Goal: Task Accomplishment & Management: Complete application form

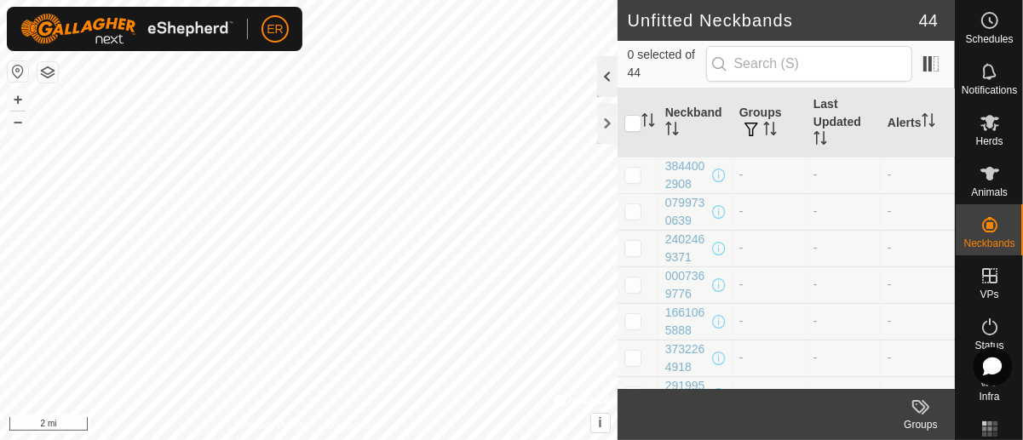
click at [605, 77] on div at bounding box center [607, 76] width 20 height 41
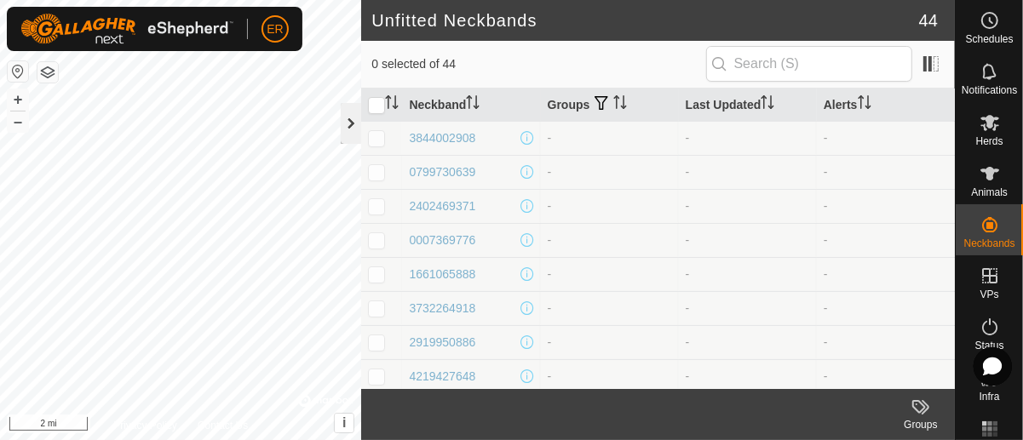
click at [350, 125] on div at bounding box center [351, 123] width 20 height 41
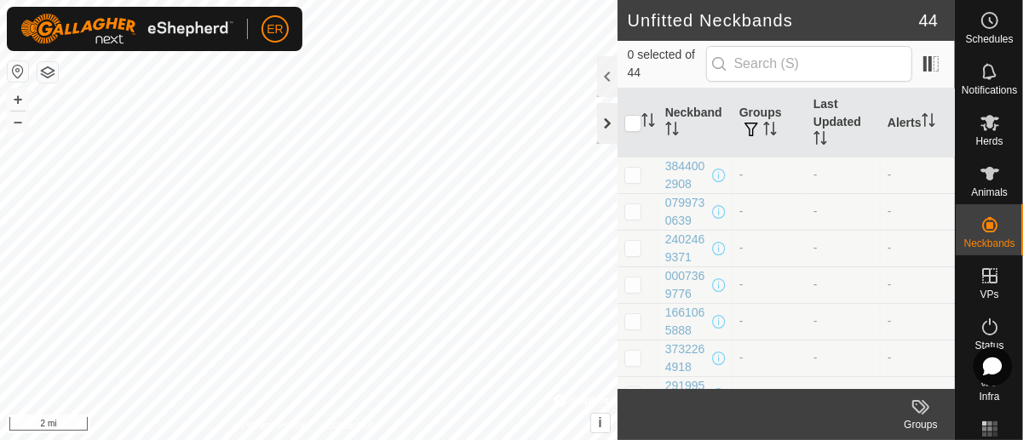
click at [601, 114] on div at bounding box center [607, 123] width 20 height 41
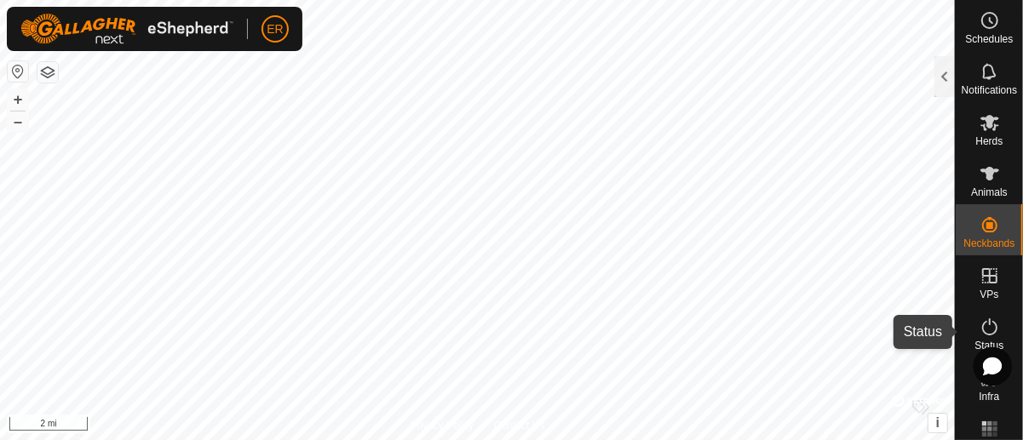
click at [986, 324] on icon at bounding box center [989, 327] width 20 height 20
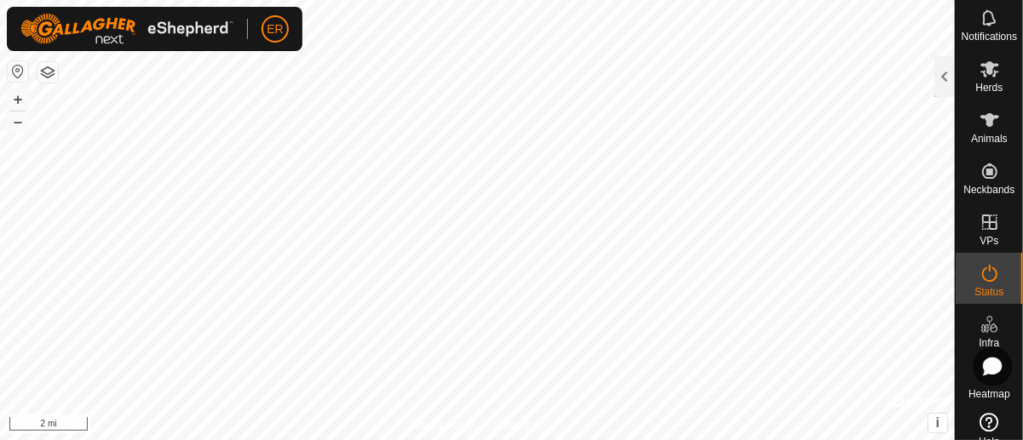
scroll to position [83, 0]
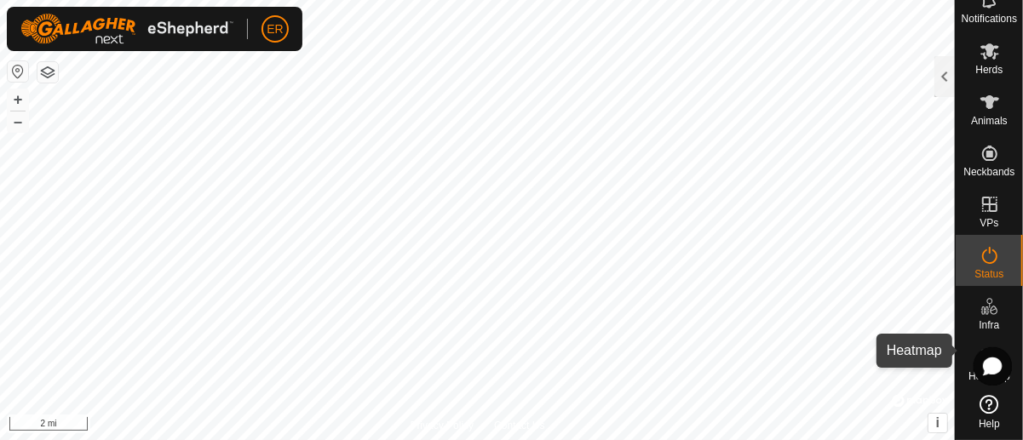
click at [968, 371] on span "Heatmap" at bounding box center [989, 376] width 42 height 10
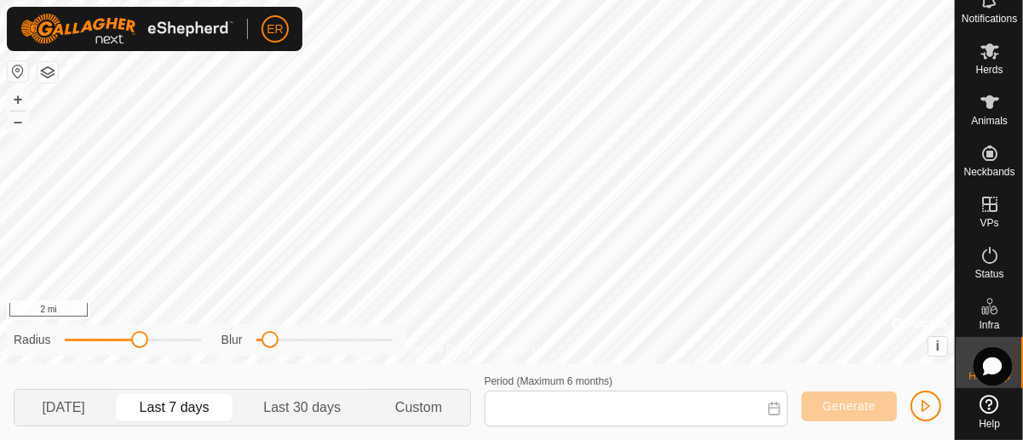
type input "[DATE] - [DATE]"
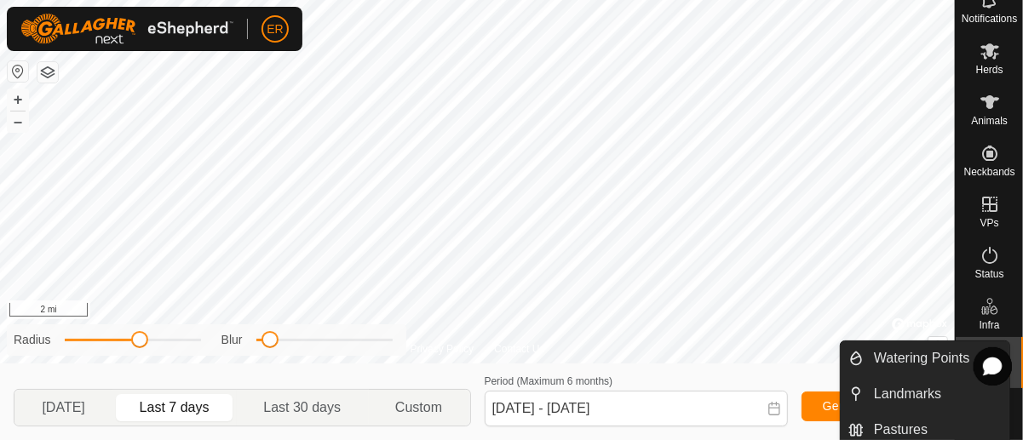
click at [986, 296] on icon at bounding box center [989, 306] width 20 height 20
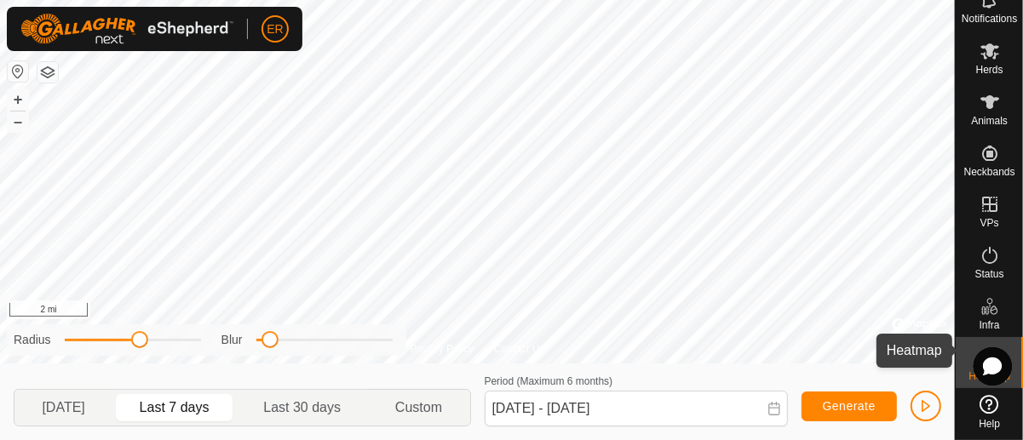
click at [980, 347] on icon at bounding box center [989, 357] width 20 height 20
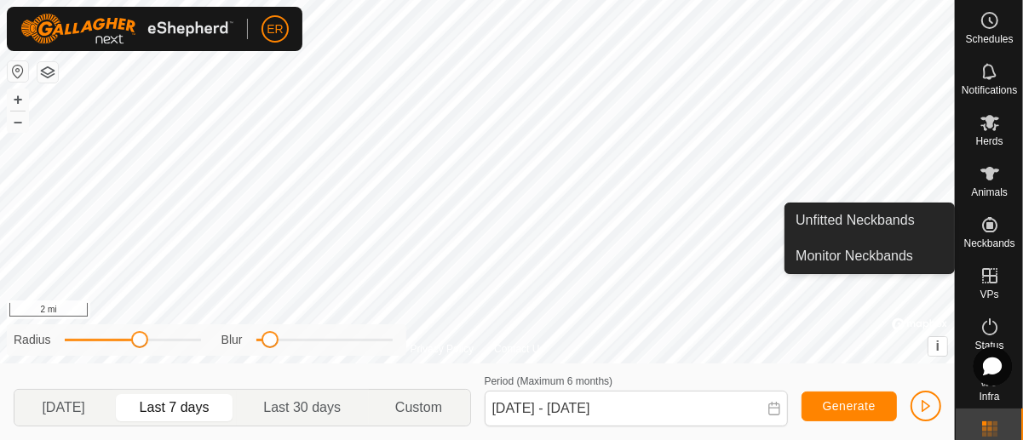
click at [982, 221] on icon at bounding box center [989, 224] width 15 height 15
click at [870, 221] on link "Unfitted Neckbands" at bounding box center [869, 221] width 169 height 34
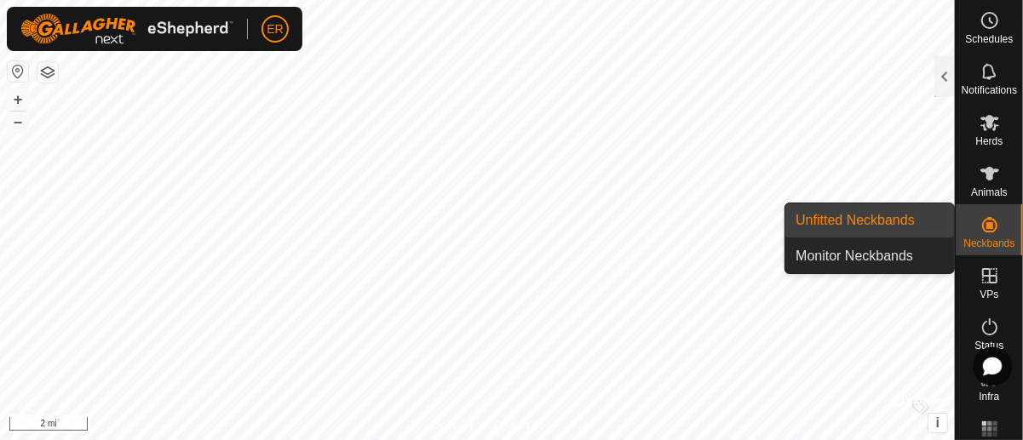
click at [870, 221] on link "Unfitted Neckbands" at bounding box center [869, 221] width 169 height 34
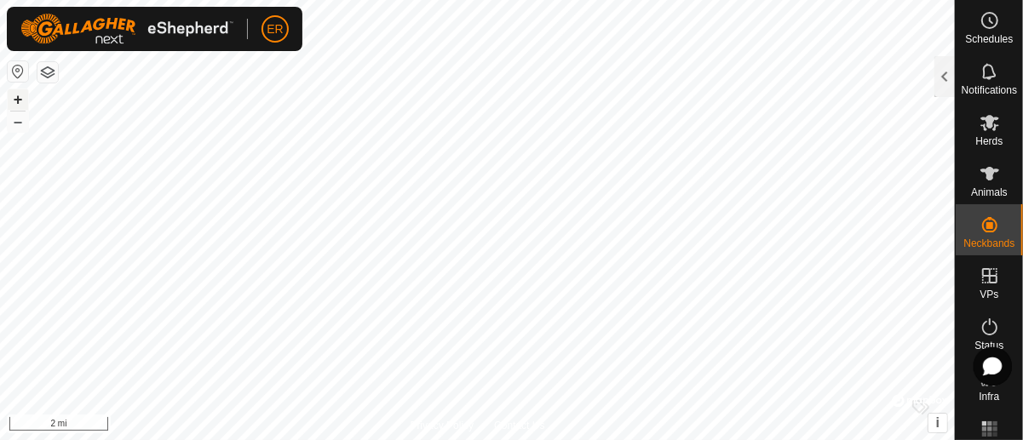
click at [14, 101] on button "+" at bounding box center [18, 99] width 20 height 20
click at [756, 439] on html "ER Schedules Notifications Herds Animals Neckbands VPs Status Infra Heatmap Hel…" at bounding box center [511, 220] width 1023 height 440
click at [273, 0] on html "ER Schedules Notifications Herds Animals Neckbands VPs Status Infra Heatmap Hel…" at bounding box center [511, 220] width 1023 height 440
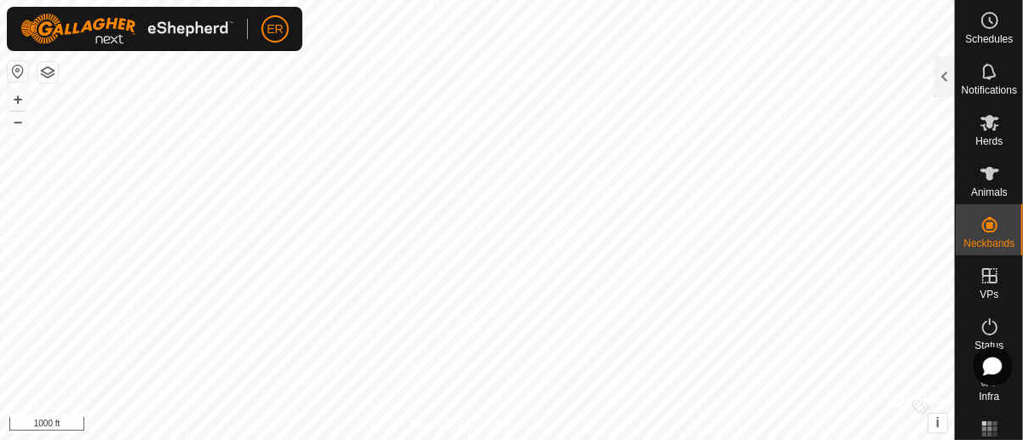
click at [444, 0] on html "ER Schedules Notifications Herds Animals Neckbands VPs Status Infra Heatmap Hel…" at bounding box center [511, 220] width 1023 height 440
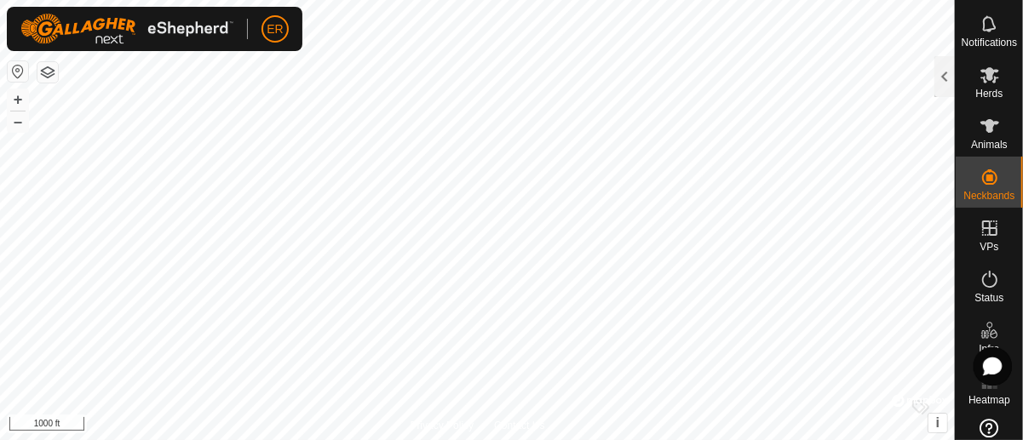
scroll to position [83, 0]
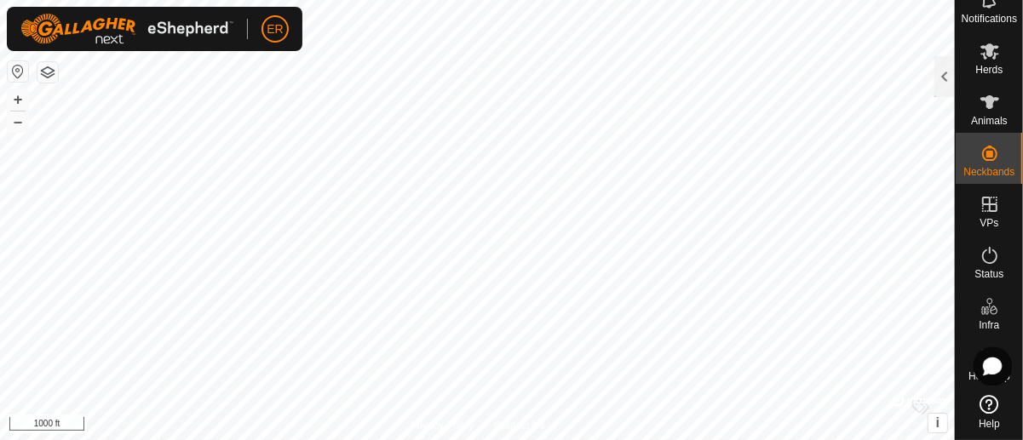
click at [988, 395] on icon at bounding box center [989, 404] width 19 height 19
click at [269, 32] on span "ER" at bounding box center [275, 29] width 16 height 18
click at [326, 70] on span "My Account" at bounding box center [317, 67] width 77 height 14
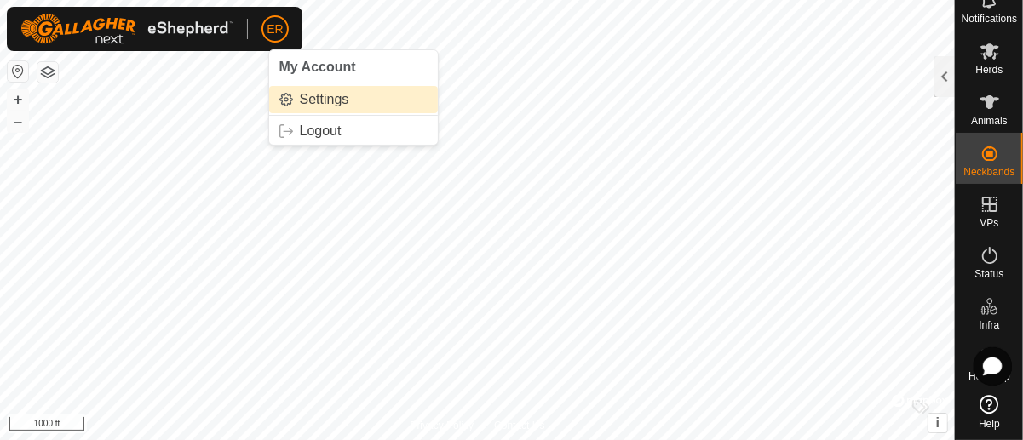
click at [324, 104] on link "Settings" at bounding box center [353, 99] width 169 height 27
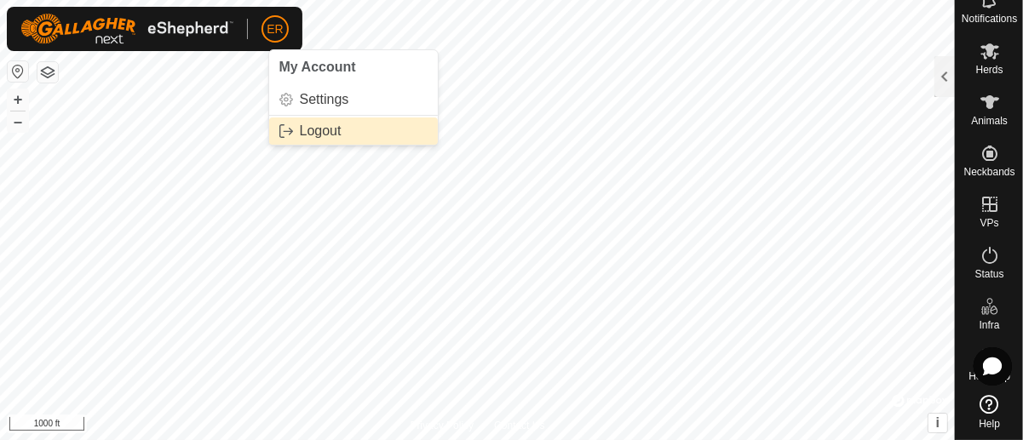
click at [312, 129] on link "Logout" at bounding box center [353, 131] width 169 height 27
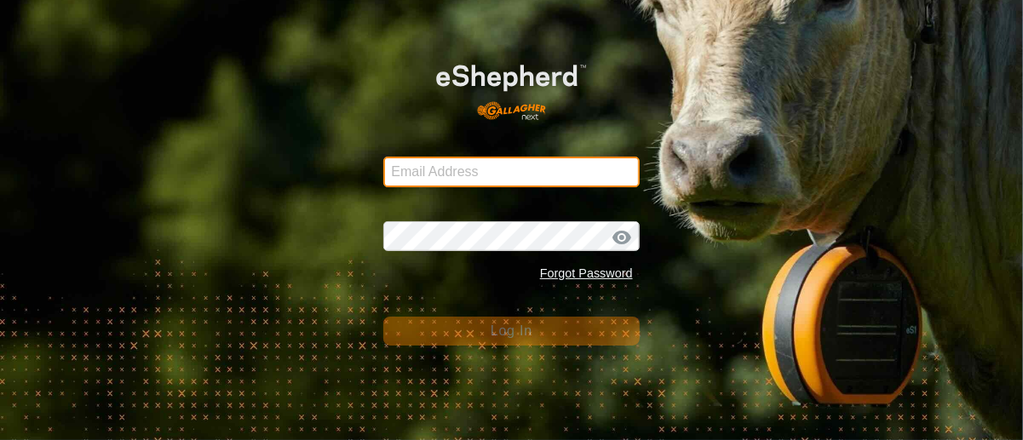
click at [422, 177] on input "Email Address" at bounding box center [510, 172] width 255 height 31
type input "[PERSON_NAME][EMAIL_ADDRESS][PERSON_NAME][DOMAIN_NAME]"
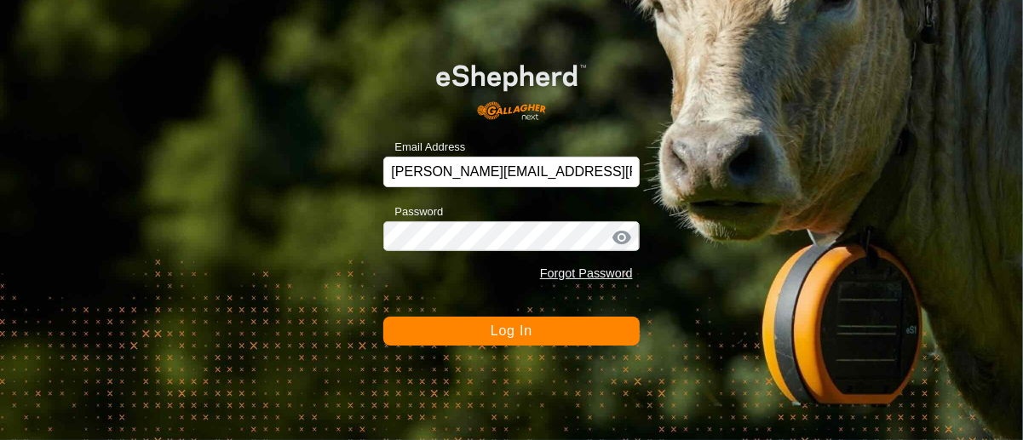
click at [506, 334] on span "Log In" at bounding box center [512, 331] width 42 height 14
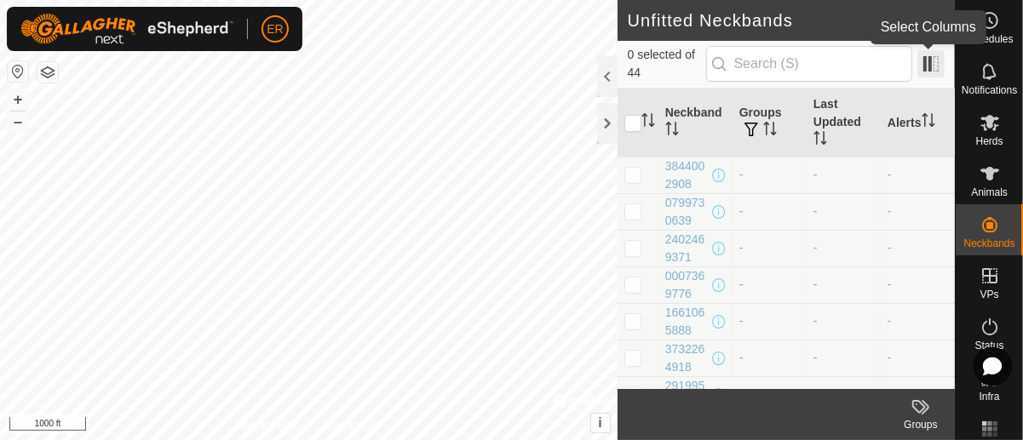
click at [926, 68] on span at bounding box center [930, 63] width 27 height 27
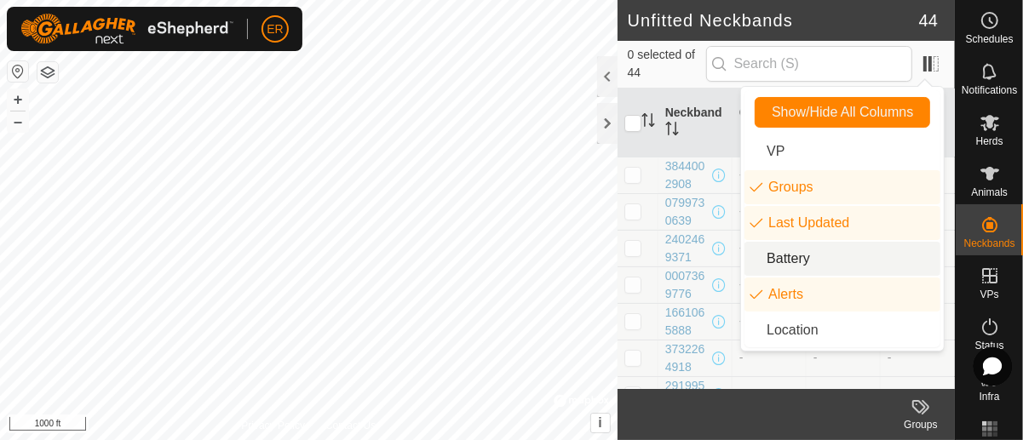
click at [803, 261] on li "Battery" at bounding box center [842, 259] width 196 height 34
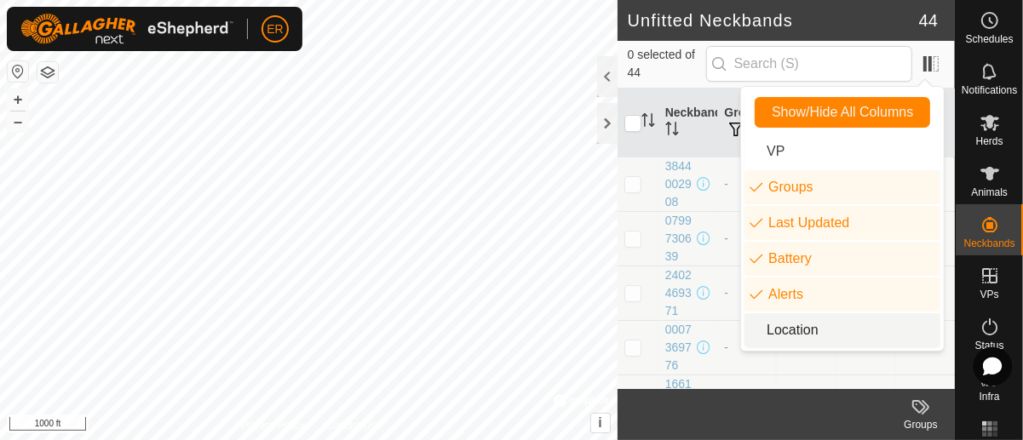
click at [794, 332] on li "Location" at bounding box center [842, 330] width 196 height 34
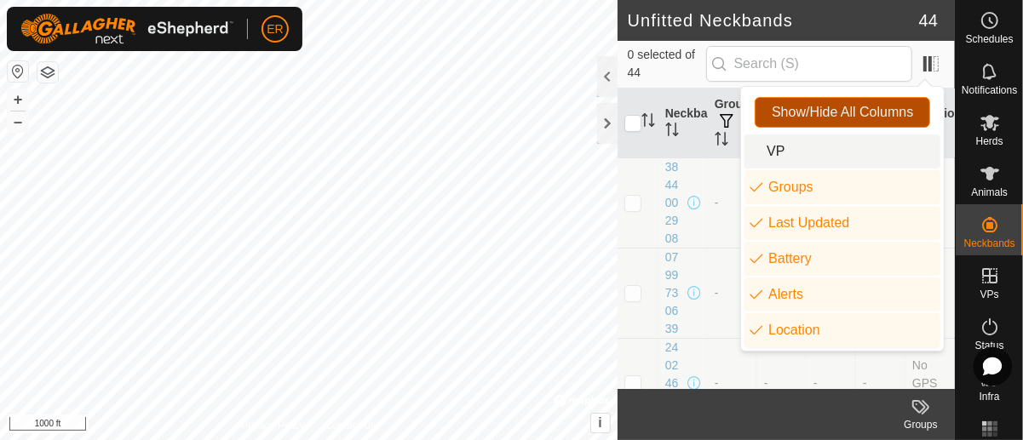
click at [872, 114] on span "Show/Hide All Columns" at bounding box center [842, 112] width 141 height 15
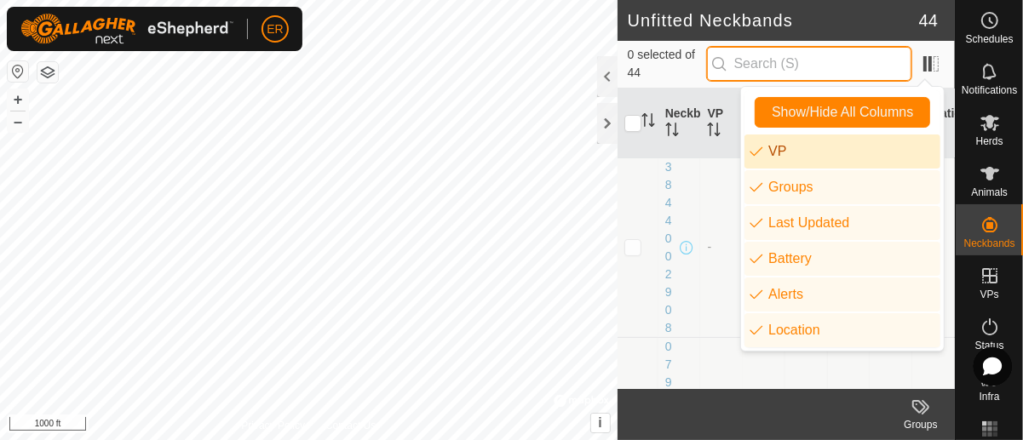
click at [751, 57] on input "text" at bounding box center [809, 64] width 206 height 36
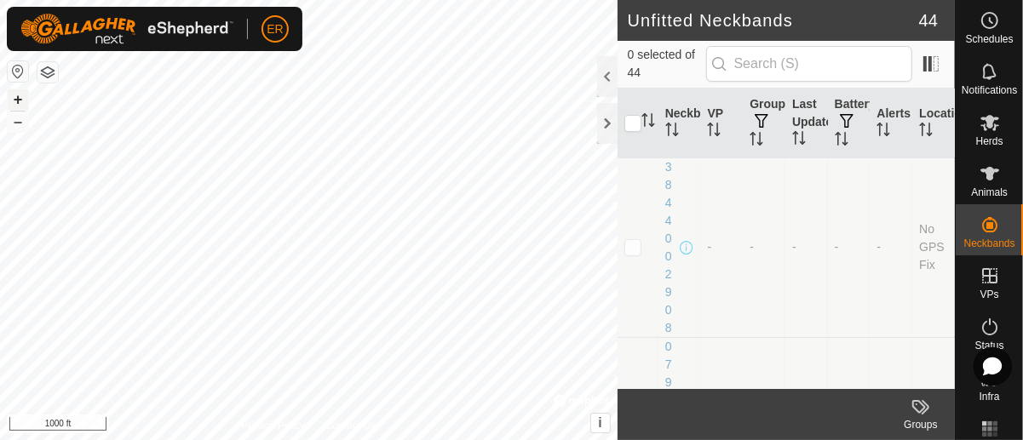
click at [19, 97] on button "+" at bounding box center [18, 99] width 20 height 20
click at [606, 117] on div at bounding box center [607, 123] width 20 height 41
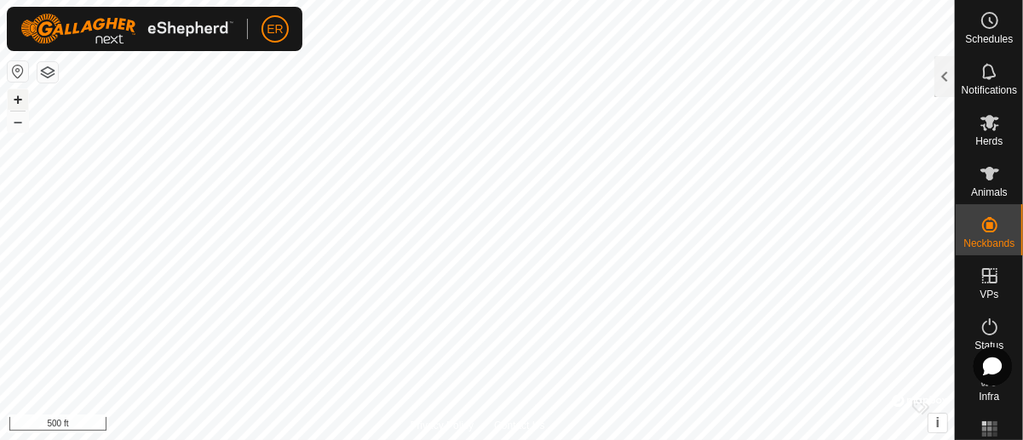
click at [16, 98] on button "+" at bounding box center [18, 99] width 20 height 20
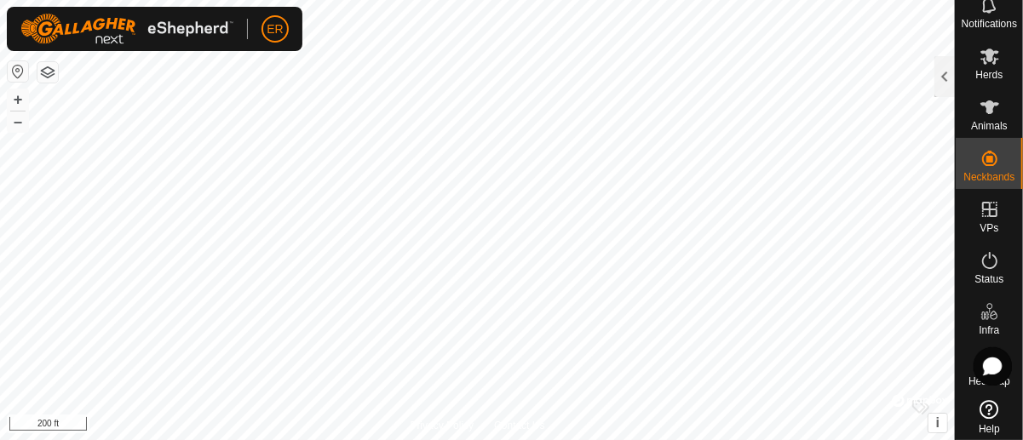
scroll to position [68, 0]
click at [13, 98] on button "+" at bounding box center [18, 99] width 20 height 20
click at [20, 123] on button "–" at bounding box center [18, 122] width 20 height 20
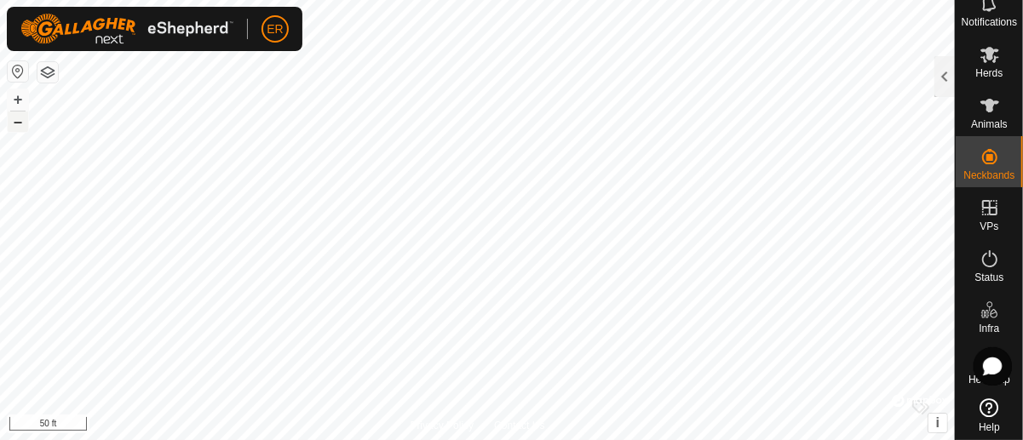
click at [17, 123] on button "–" at bounding box center [18, 122] width 20 height 20
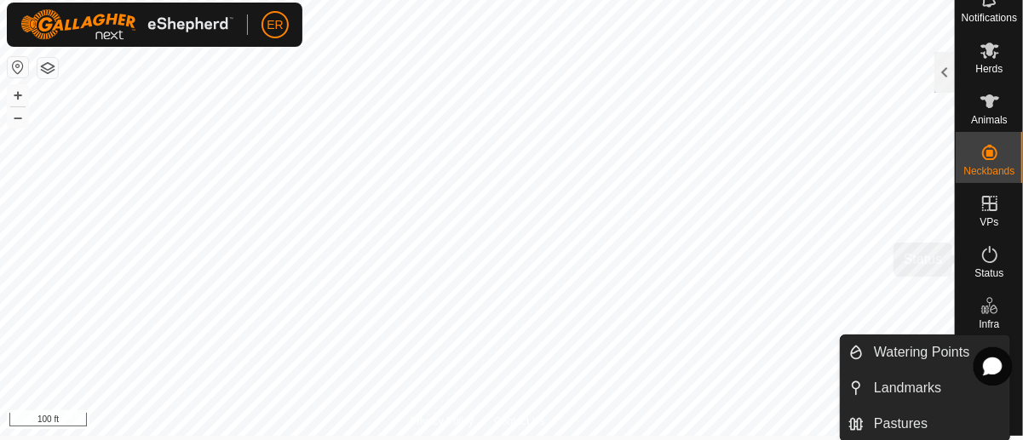
scroll to position [0, 0]
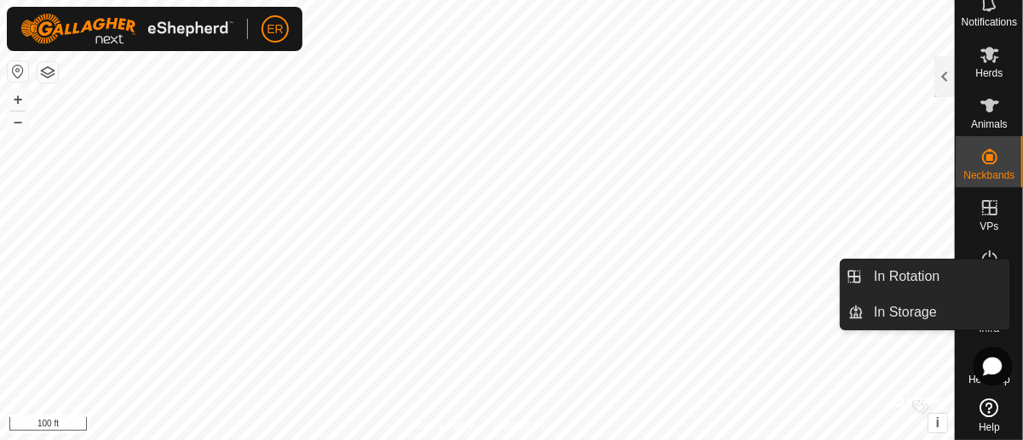
click at [984, 209] on icon at bounding box center [989, 208] width 20 height 20
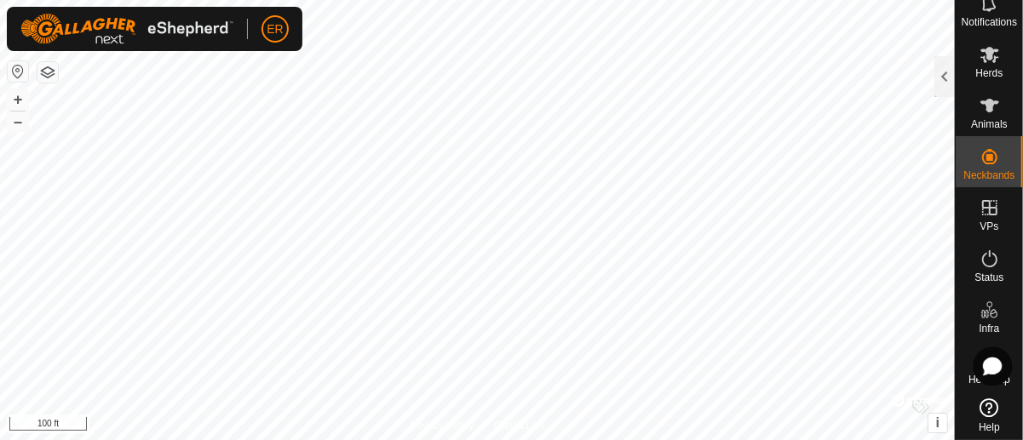
scroll to position [4, 0]
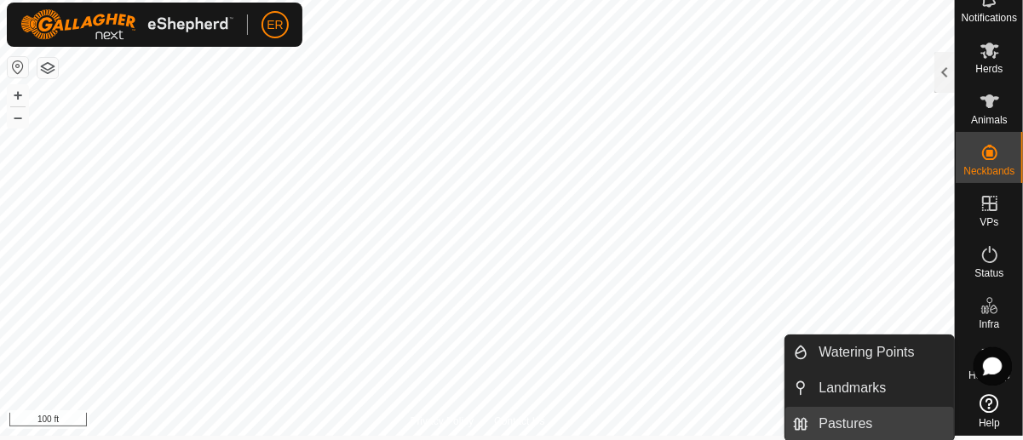
click at [863, 426] on link "Pastures" at bounding box center [881, 424] width 146 height 34
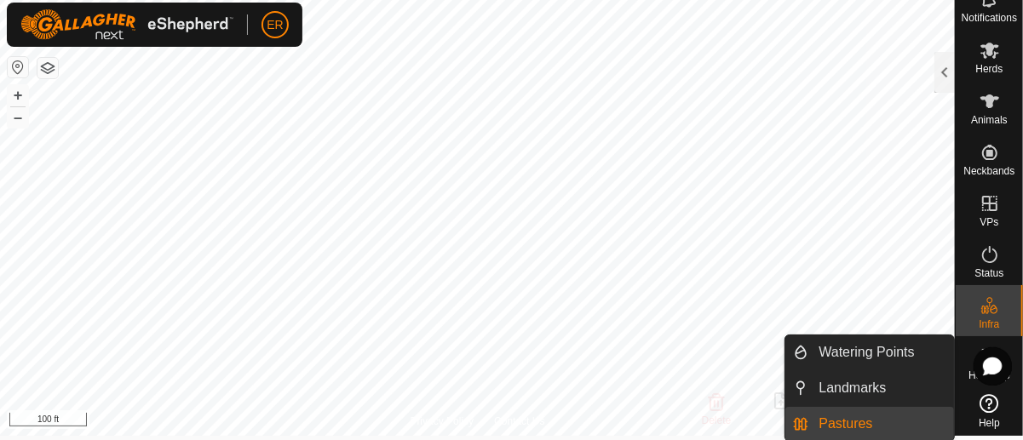
click at [840, 421] on link "Pastures" at bounding box center [881, 424] width 146 height 34
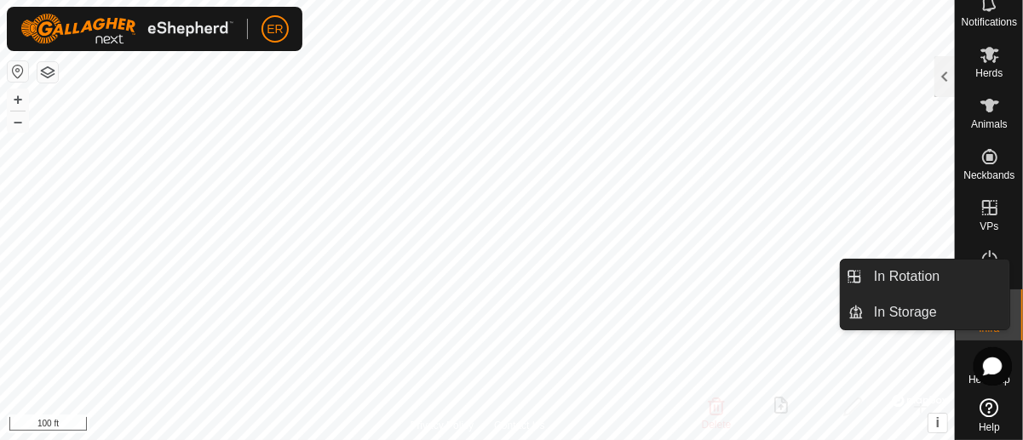
click at [984, 211] on icon at bounding box center [989, 208] width 20 height 20
click at [979, 205] on icon at bounding box center [989, 208] width 20 height 20
click at [984, 208] on icon at bounding box center [989, 207] width 15 height 15
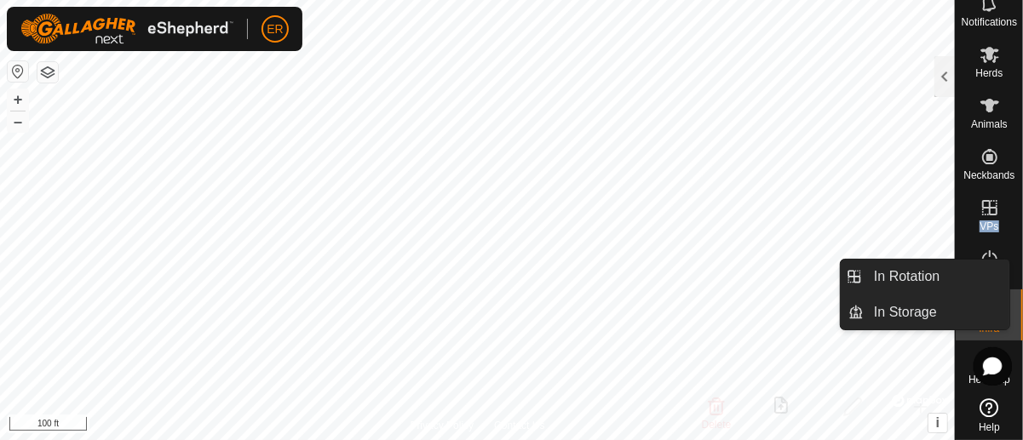
click at [984, 208] on icon at bounding box center [989, 207] width 15 height 15
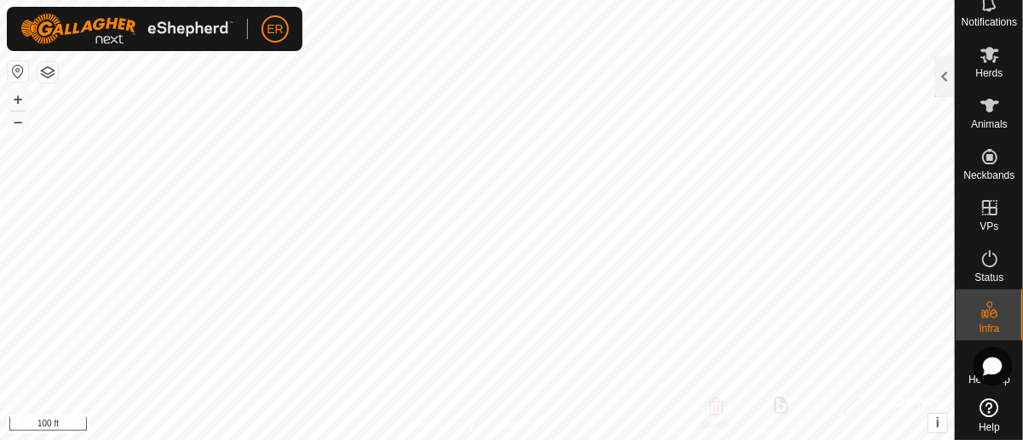
click at [982, 412] on icon at bounding box center [989, 408] width 19 height 19
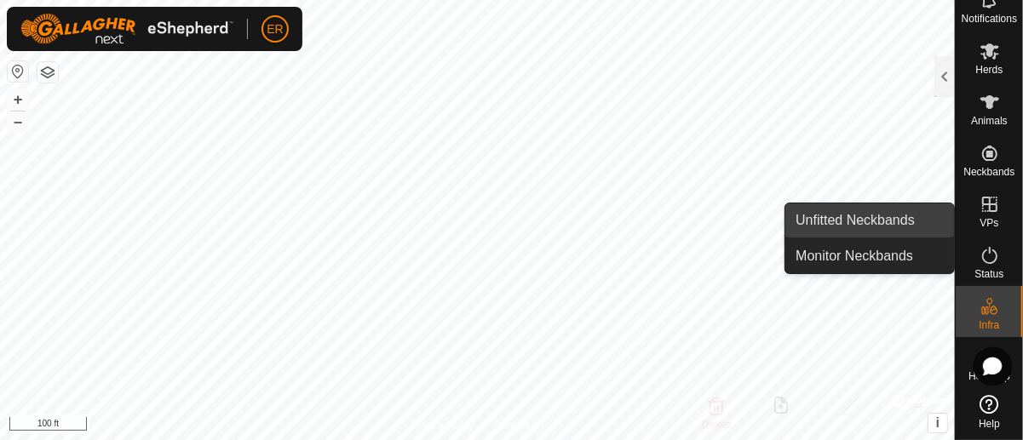
click at [872, 224] on span "Unfitted Neckbands" at bounding box center [854, 220] width 119 height 20
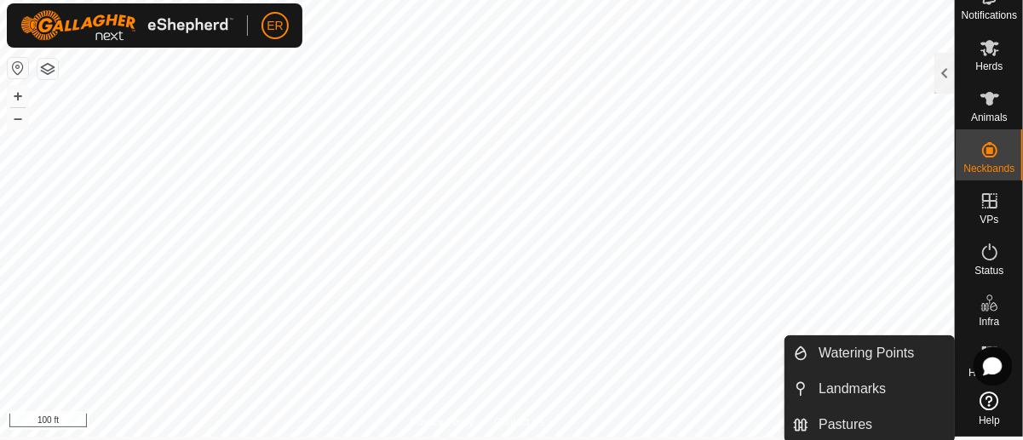
scroll to position [4, 0]
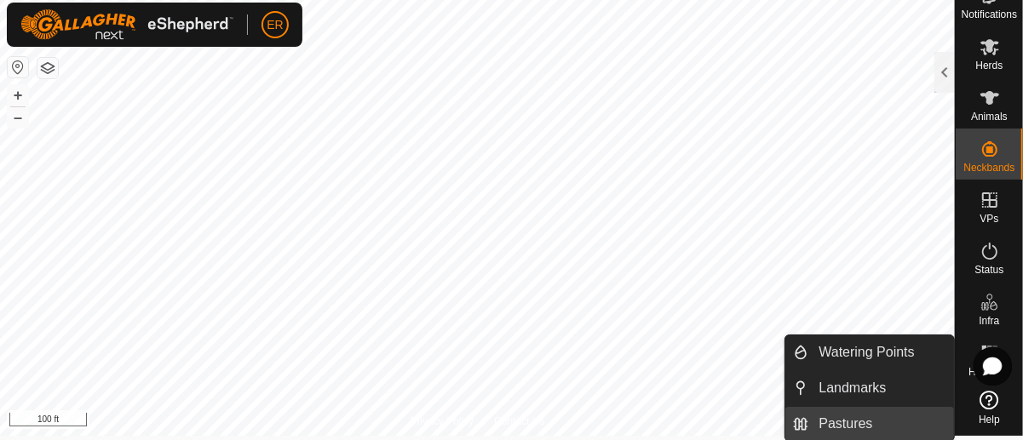
click at [899, 426] on link "Pastures" at bounding box center [881, 424] width 146 height 34
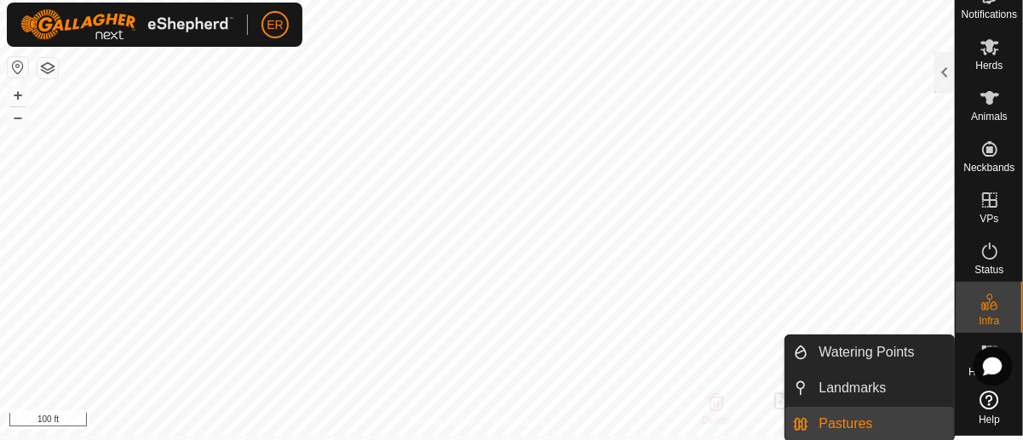
click at [858, 426] on link "Pastures" at bounding box center [881, 424] width 146 height 34
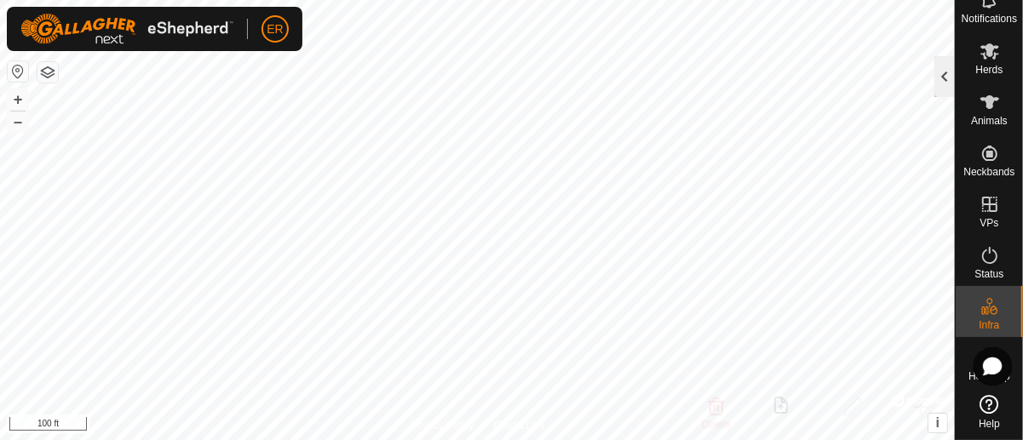
click at [949, 81] on div at bounding box center [944, 76] width 20 height 41
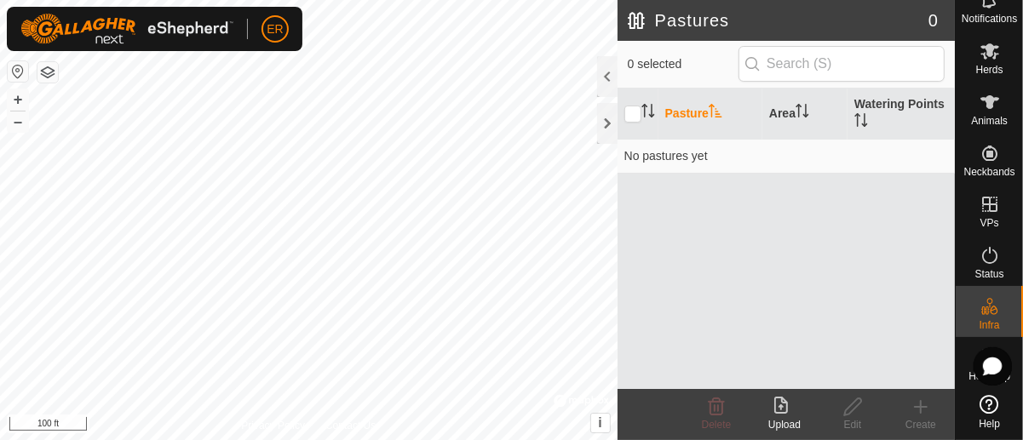
click at [922, 410] on icon at bounding box center [920, 407] width 20 height 20
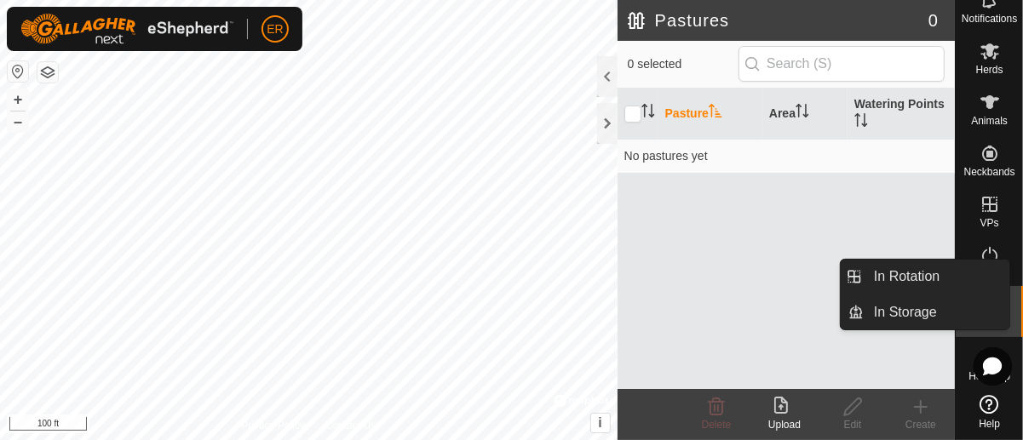
click at [981, 195] on icon at bounding box center [989, 204] width 20 height 20
click at [984, 197] on icon at bounding box center [989, 204] width 15 height 15
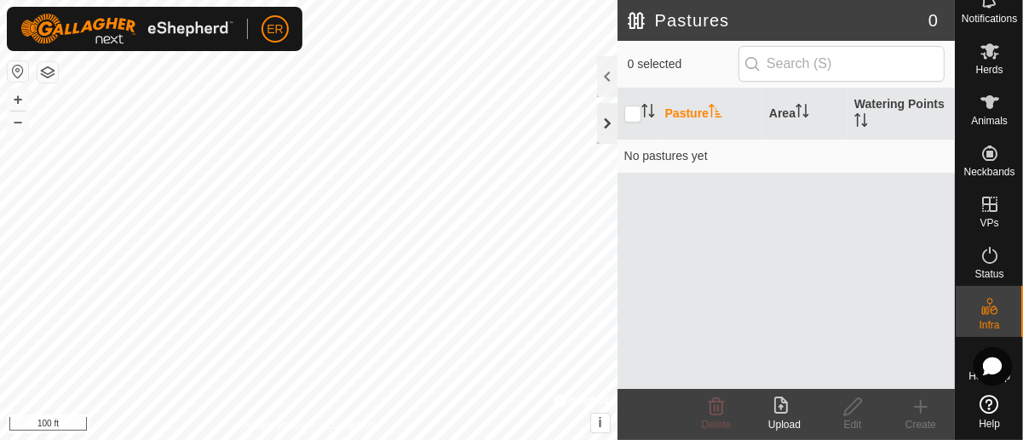
click at [604, 118] on div at bounding box center [607, 123] width 20 height 41
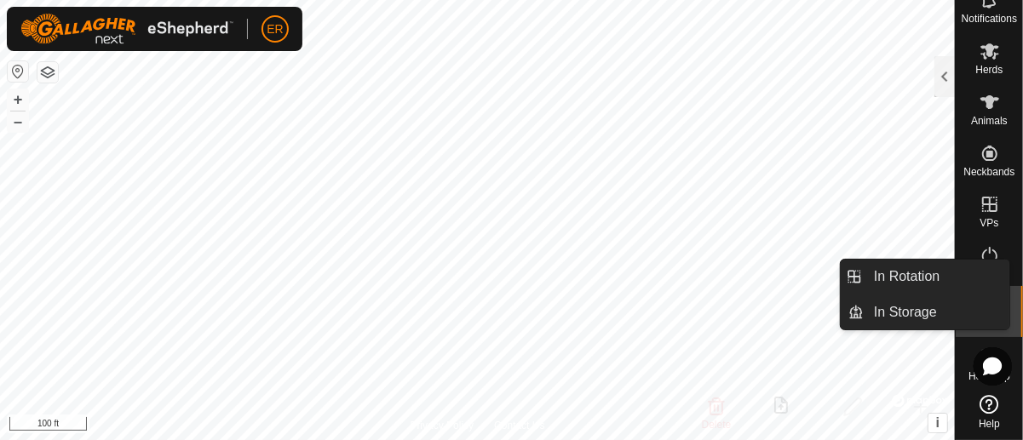
click at [980, 195] on icon at bounding box center [989, 204] width 20 height 20
click at [982, 197] on icon at bounding box center [989, 204] width 15 height 15
click at [979, 194] on icon at bounding box center [989, 204] width 20 height 20
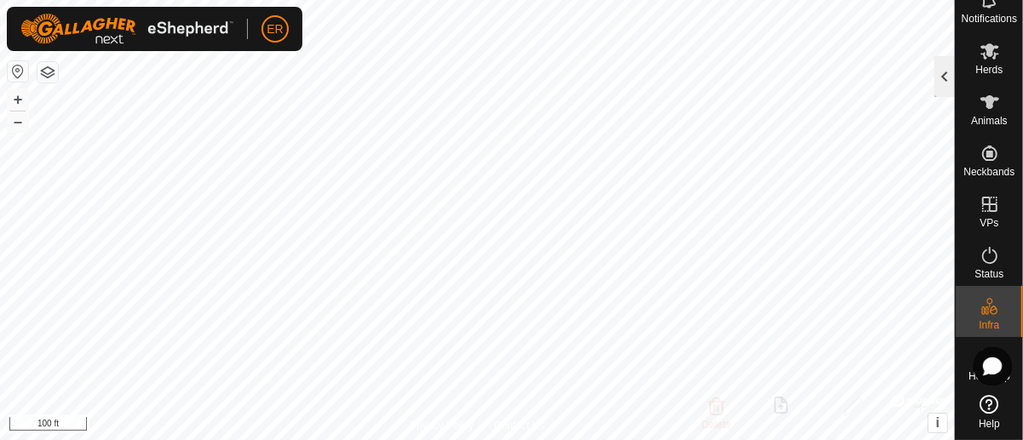
click at [943, 74] on div at bounding box center [944, 76] width 20 height 41
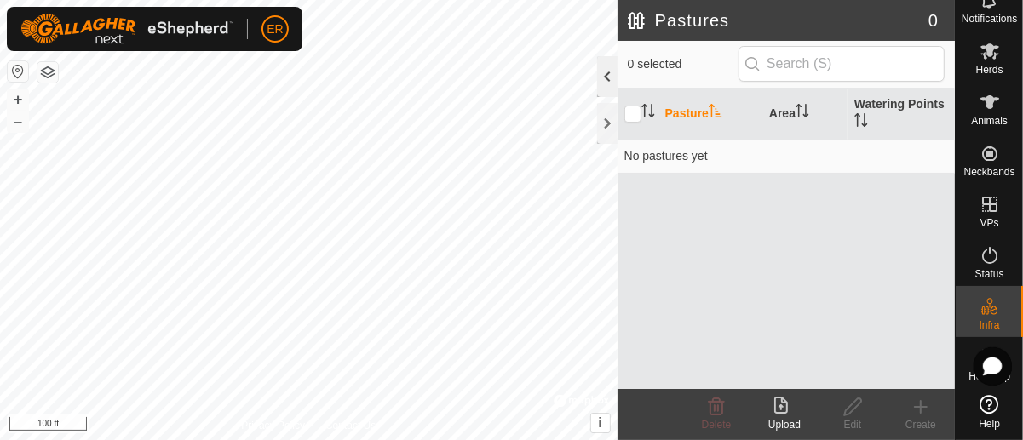
click at [605, 74] on div at bounding box center [607, 76] width 20 height 41
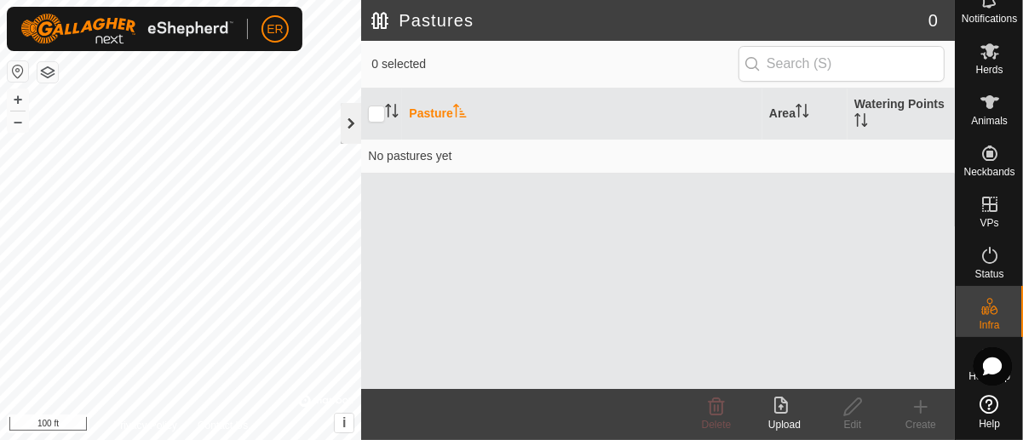
click at [347, 121] on div at bounding box center [351, 123] width 20 height 41
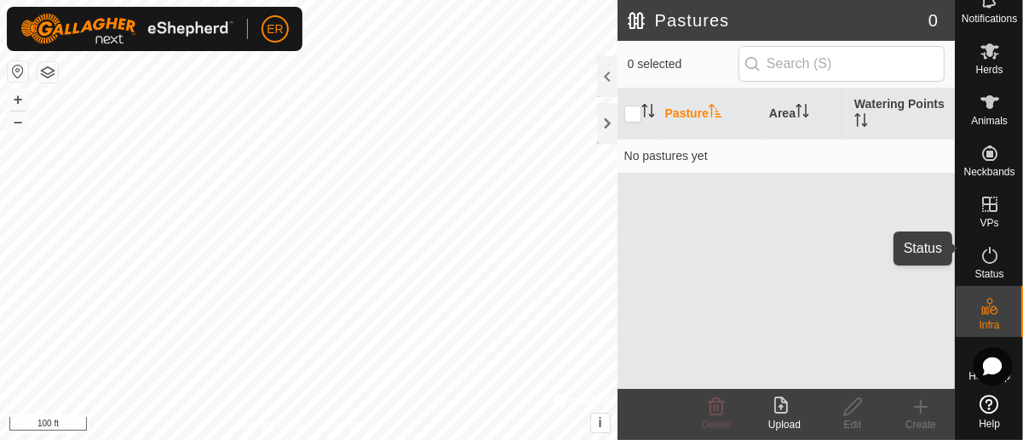
click at [986, 245] on icon at bounding box center [989, 255] width 20 height 20
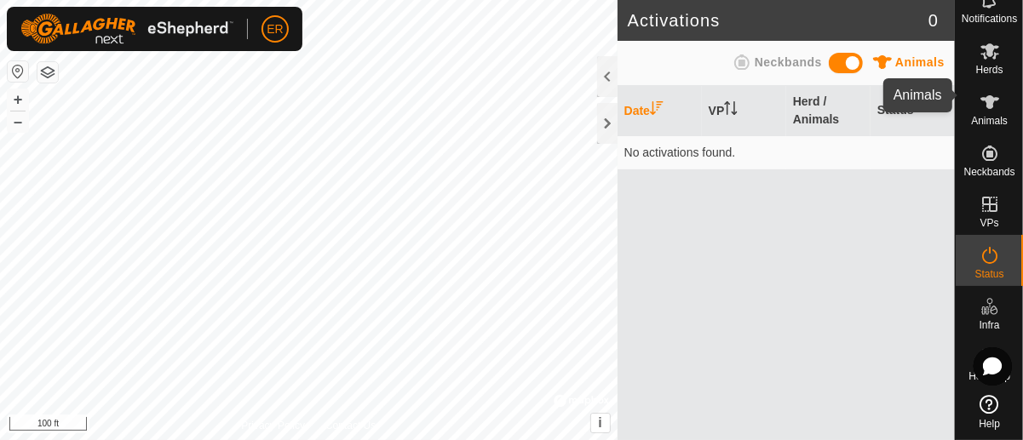
click at [979, 92] on icon at bounding box center [989, 102] width 20 height 20
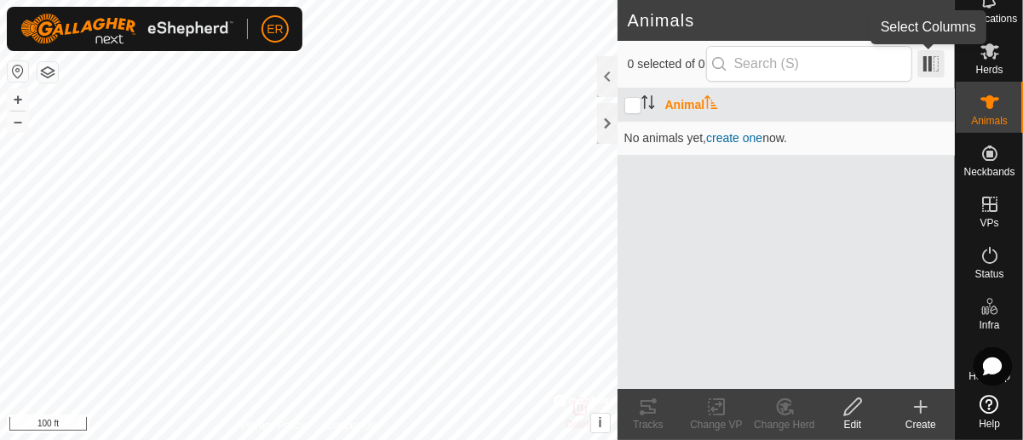
click at [929, 61] on span at bounding box center [930, 63] width 27 height 27
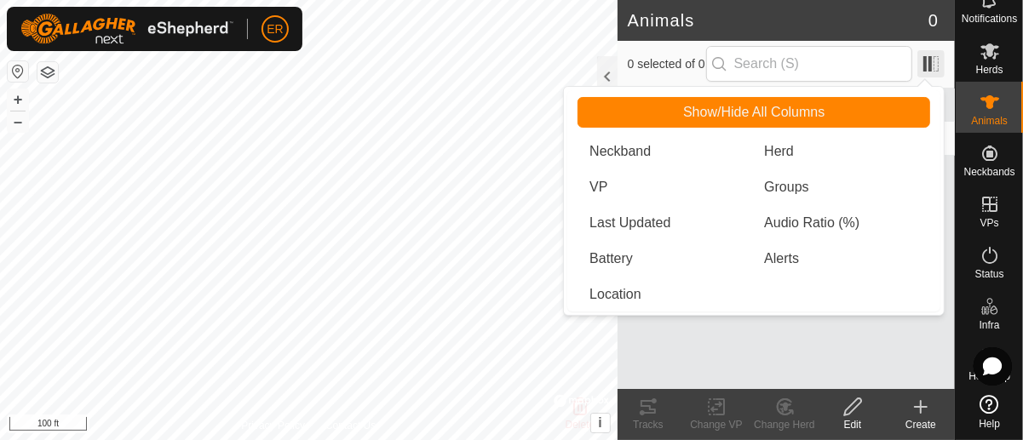
click at [929, 61] on span at bounding box center [930, 63] width 27 height 27
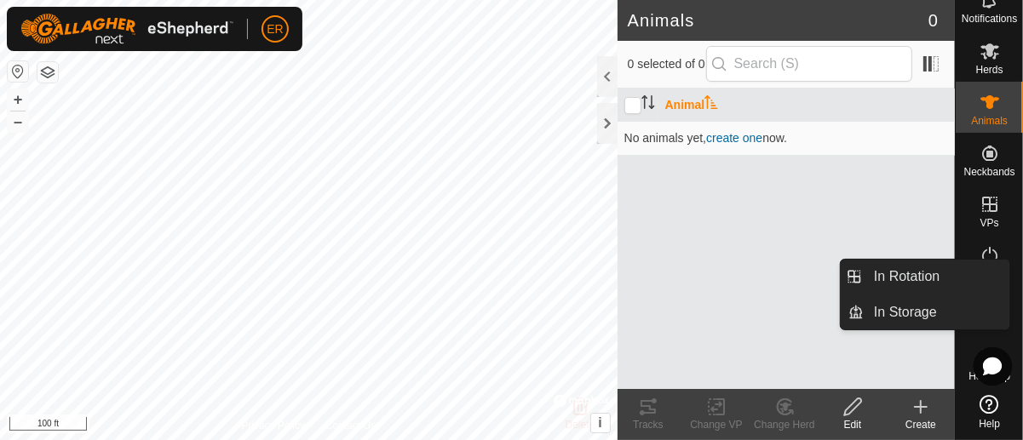
click at [985, 194] on icon at bounding box center [989, 204] width 20 height 20
click at [982, 197] on icon at bounding box center [989, 204] width 15 height 15
click at [981, 194] on icon at bounding box center [989, 204] width 20 height 20
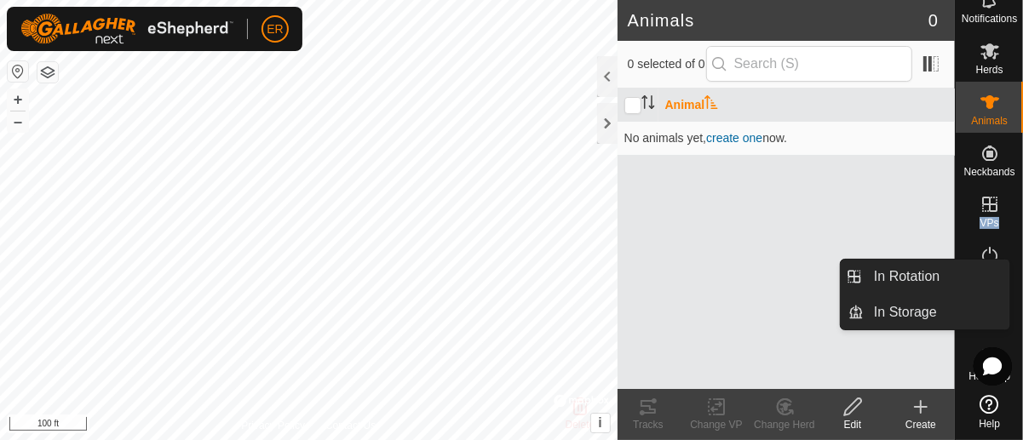
click at [981, 194] on icon at bounding box center [989, 204] width 20 height 20
click at [980, 194] on icon at bounding box center [989, 204] width 20 height 20
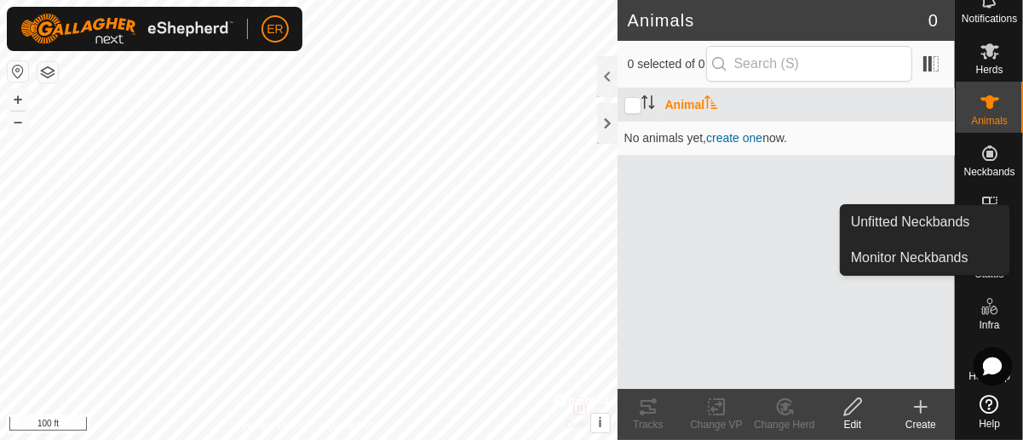
click at [979, 170] on div "Neckbands" at bounding box center [989, 158] width 67 height 51
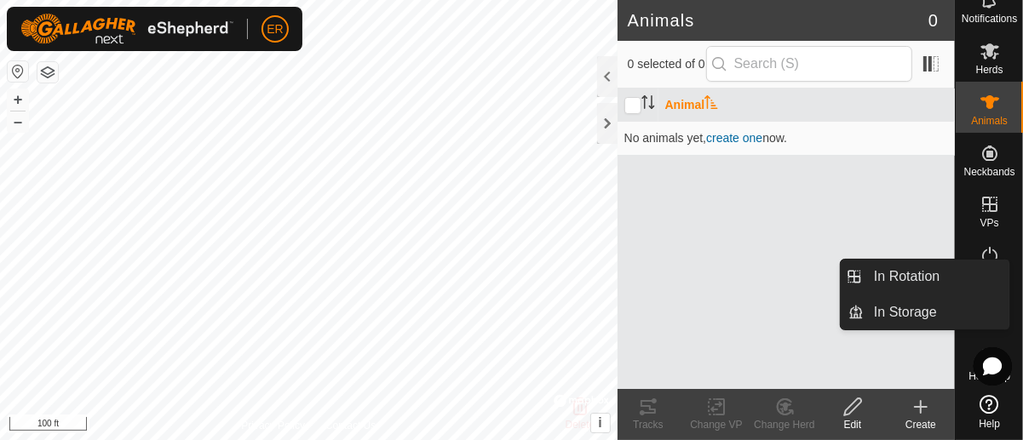
click at [982, 197] on icon at bounding box center [989, 204] width 15 height 15
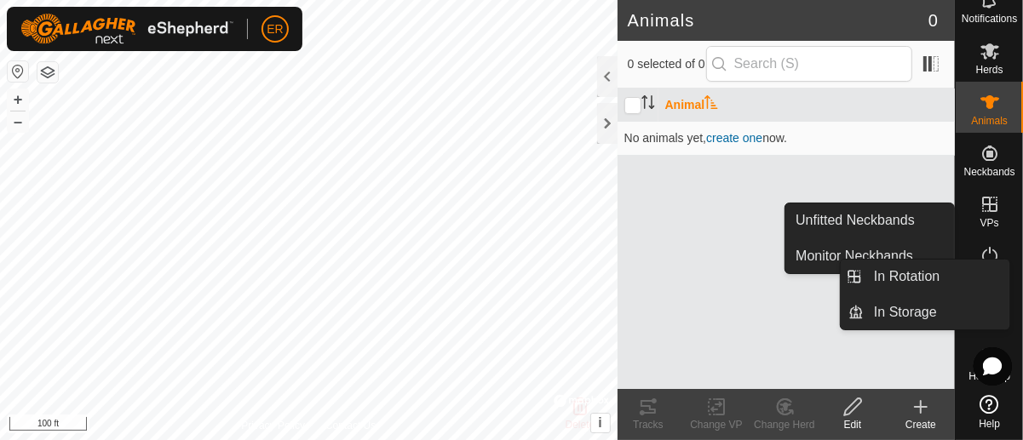
click at [980, 194] on icon at bounding box center [989, 204] width 20 height 20
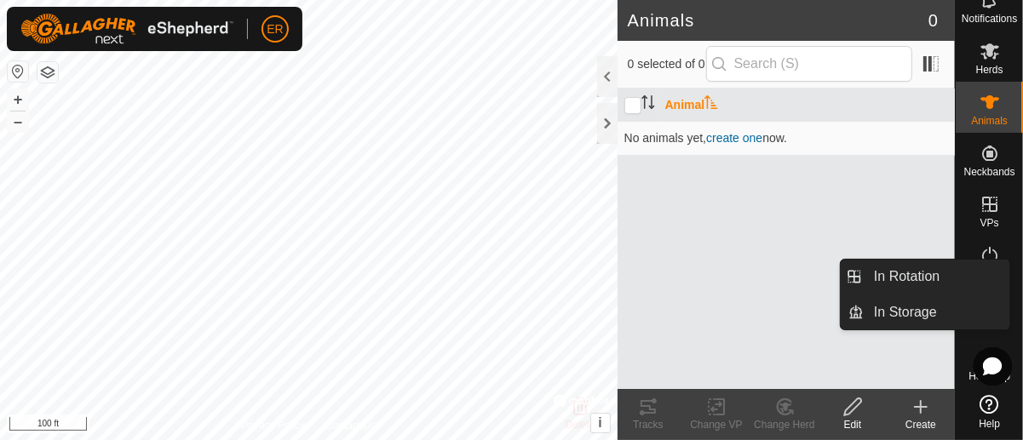
click at [980, 194] on icon at bounding box center [989, 204] width 20 height 20
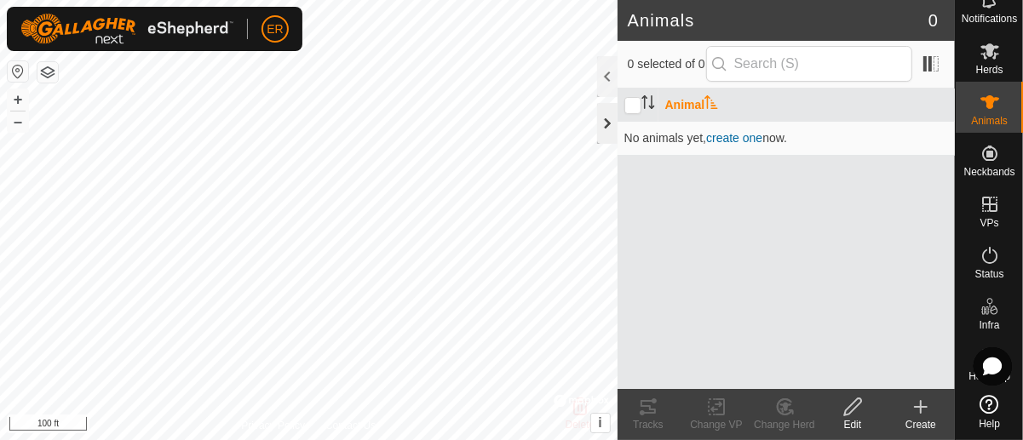
click at [606, 122] on div at bounding box center [607, 123] width 20 height 41
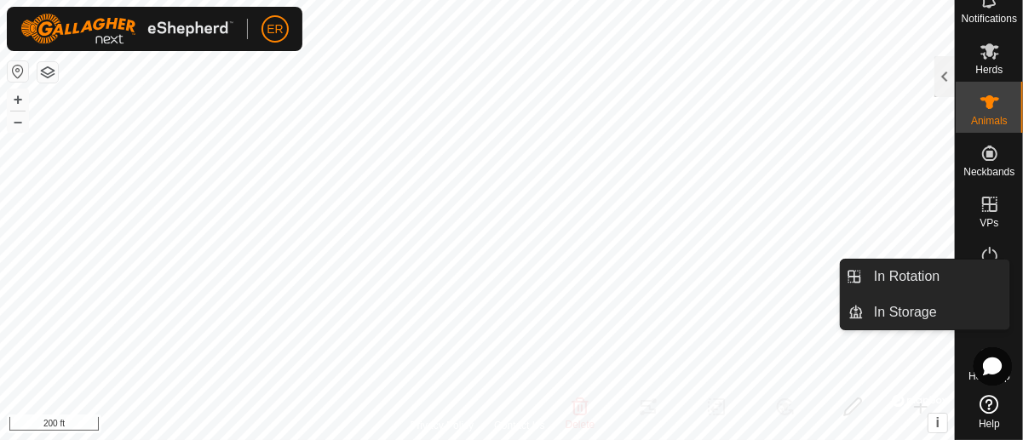
click at [982, 197] on icon at bounding box center [989, 204] width 15 height 15
click at [981, 194] on icon at bounding box center [989, 204] width 20 height 20
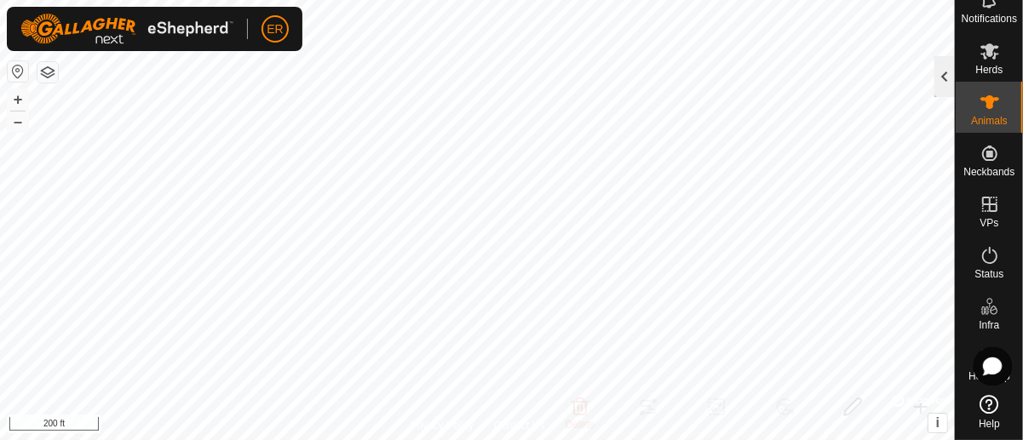
click at [945, 76] on div at bounding box center [944, 76] width 20 height 41
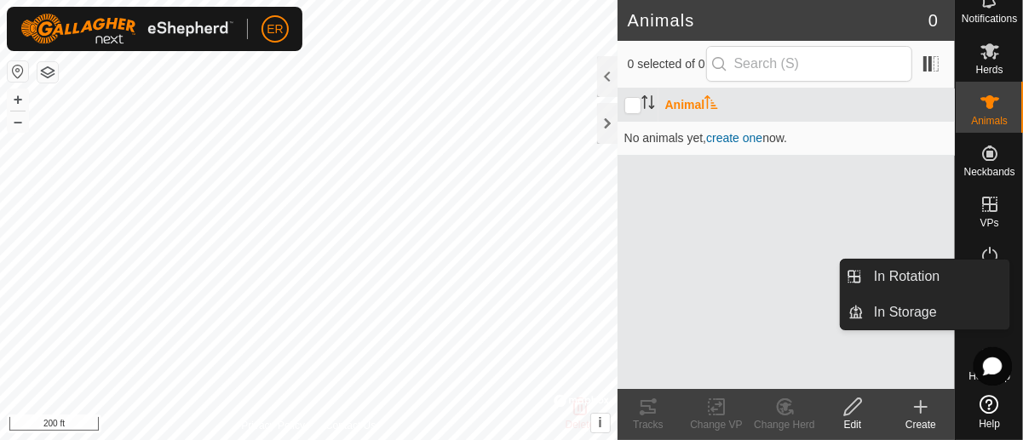
click at [984, 194] on icon at bounding box center [989, 204] width 20 height 20
click at [981, 195] on icon at bounding box center [989, 204] width 20 height 20
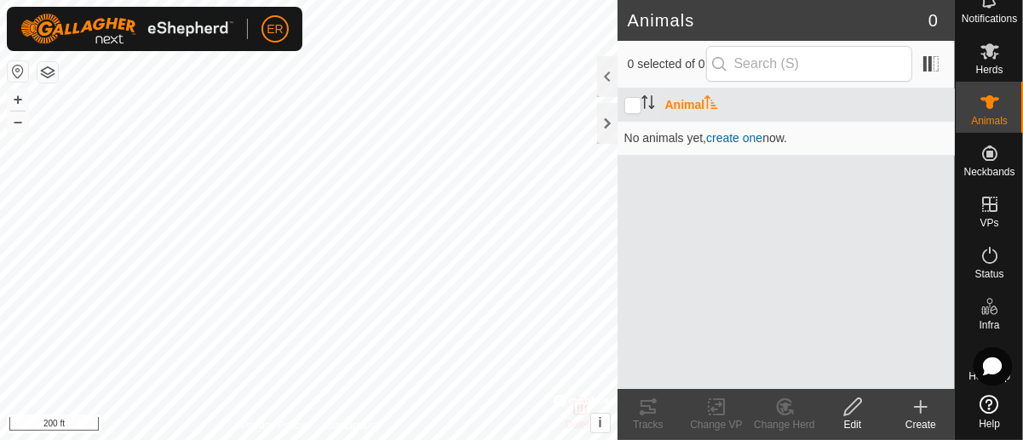
drag, startPoint x: 927, startPoint y: 218, endPoint x: 926, endPoint y: 227, distance: 9.5
click at [926, 227] on div "Animal No animals yet, create one now." at bounding box center [785, 239] width 337 height 301
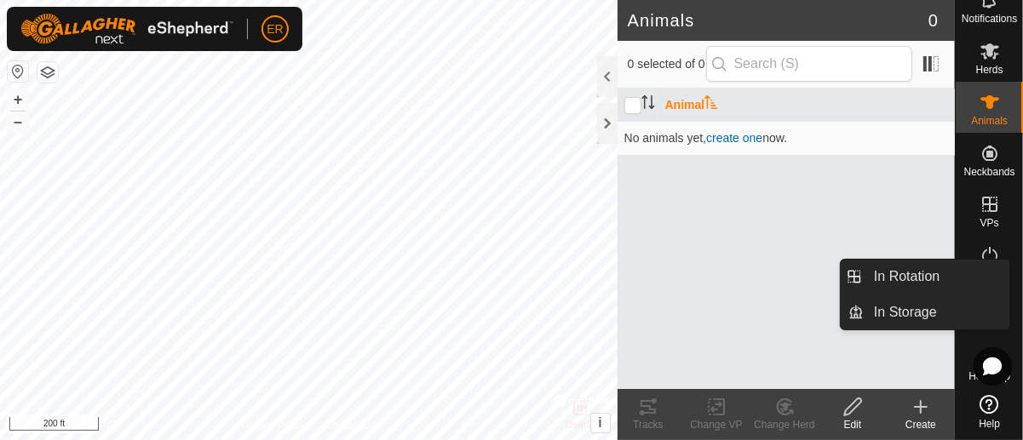
click at [982, 197] on icon at bounding box center [989, 204] width 15 height 15
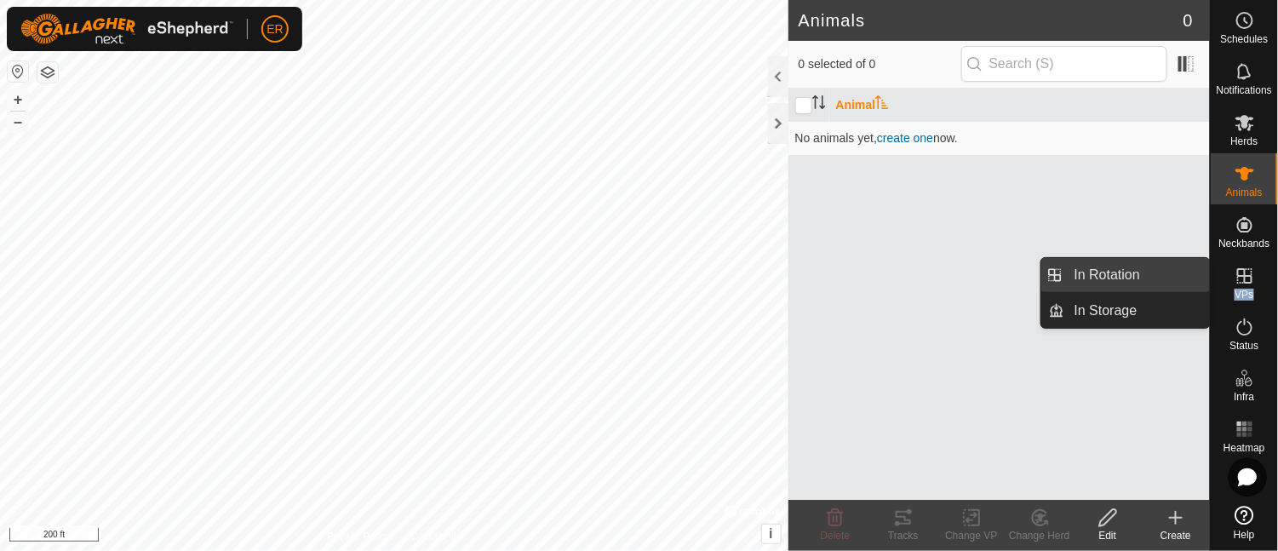
click at [1022, 278] on link "In Rotation" at bounding box center [1138, 275] width 146 height 34
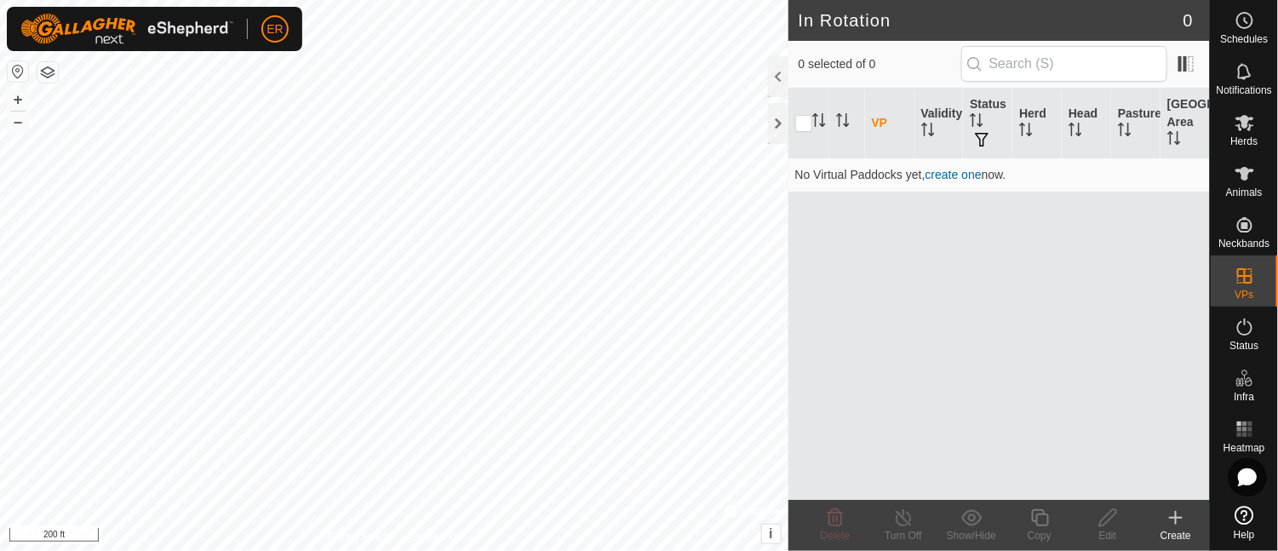
click at [1022, 439] on icon at bounding box center [1176, 518] width 12 height 0
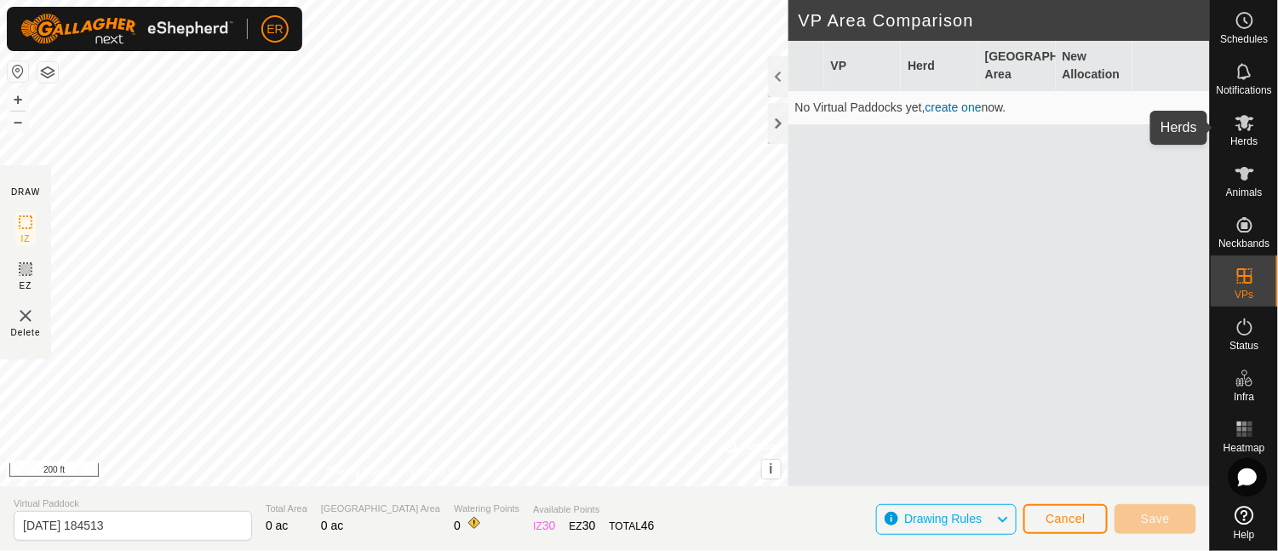
click at [1022, 120] on icon at bounding box center [1245, 123] width 19 height 16
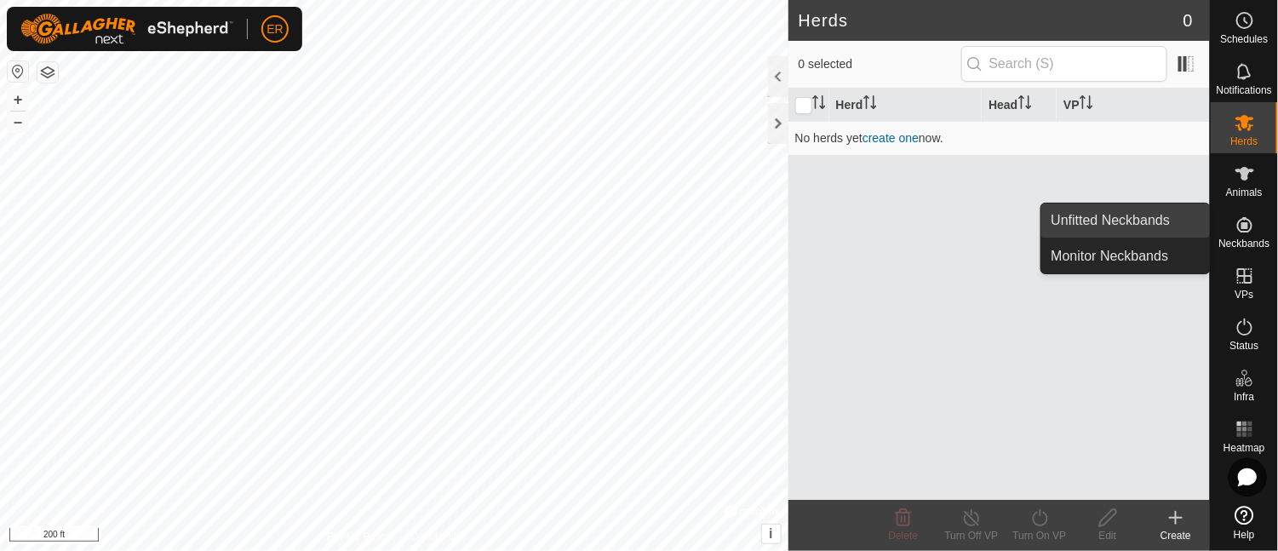
click at [1022, 220] on span "Unfitted Neckbands" at bounding box center [1111, 220] width 119 height 20
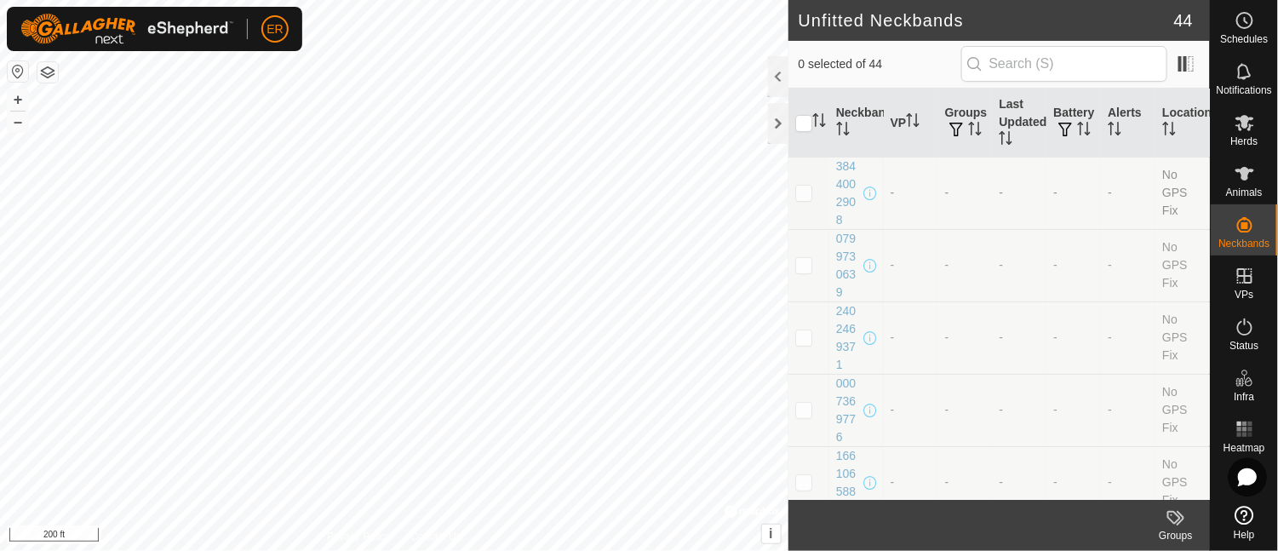
drag, startPoint x: 1183, startPoint y: 129, endPoint x: 1184, endPoint y: 158, distance: 29.0
click at [1022, 117] on icon at bounding box center [1245, 123] width 19 height 16
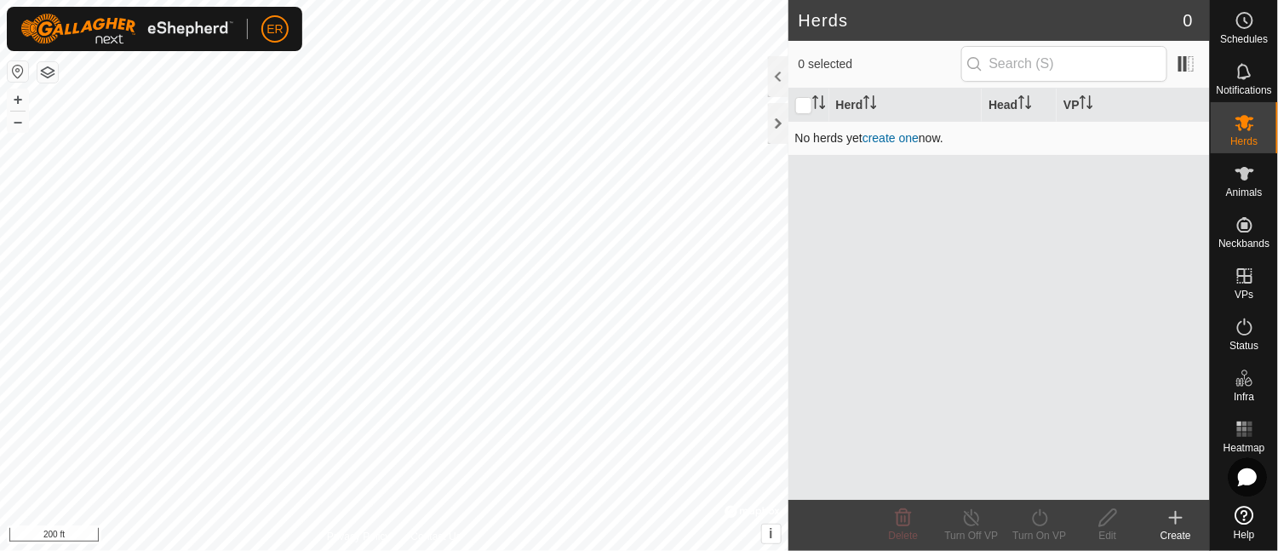
click at [910, 135] on link "create one" at bounding box center [891, 138] width 56 height 14
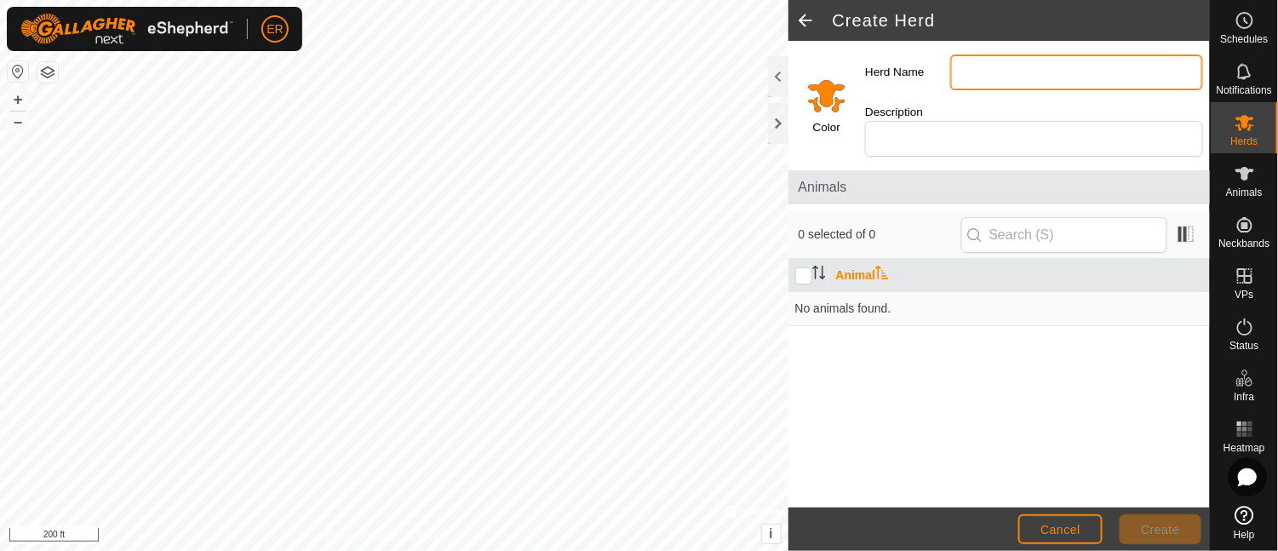
click at [961, 72] on input "Herd Name" at bounding box center [1076, 73] width 253 height 36
click at [982, 68] on input "preganat cows" at bounding box center [1076, 73] width 253 height 36
type input "pregnant cows"
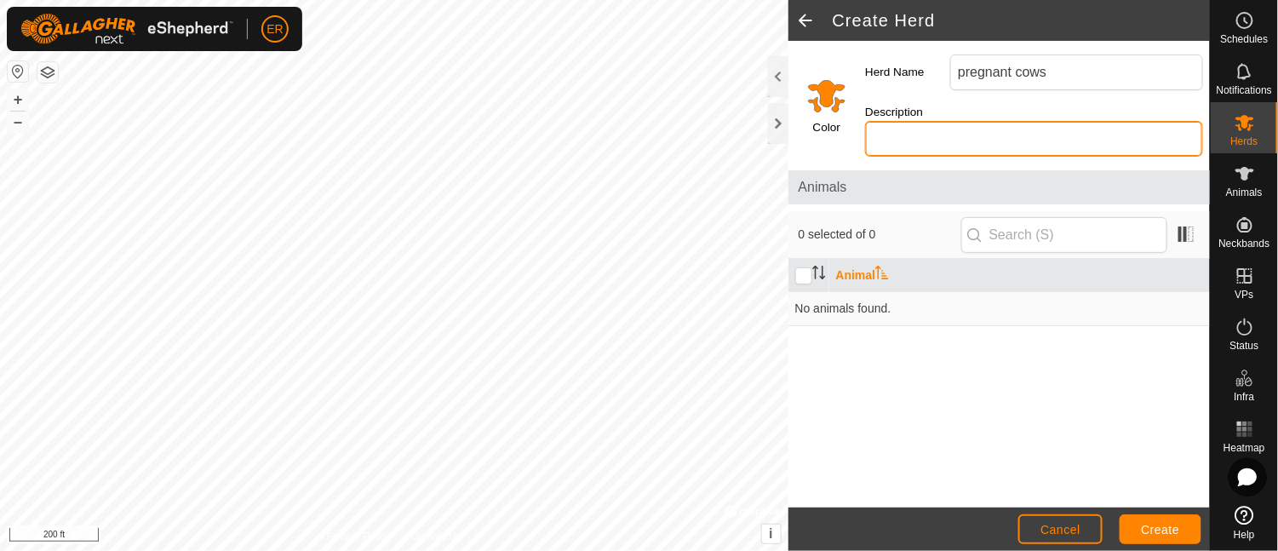
click at [985, 124] on input "Description" at bounding box center [1034, 139] width 338 height 36
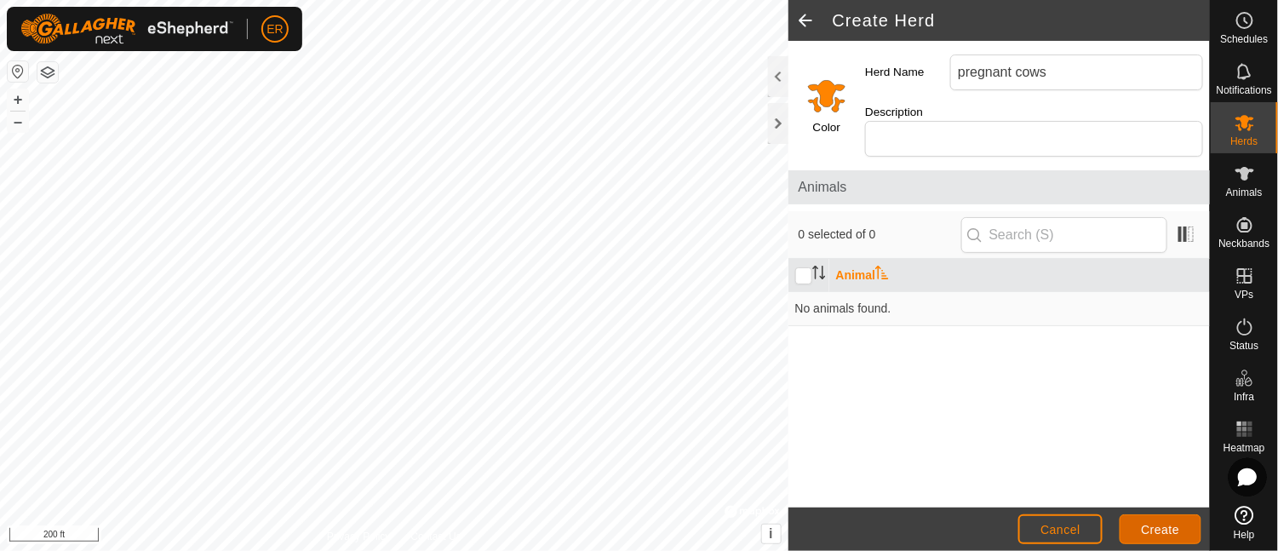
click at [1022, 439] on span "Create" at bounding box center [1161, 530] width 38 height 14
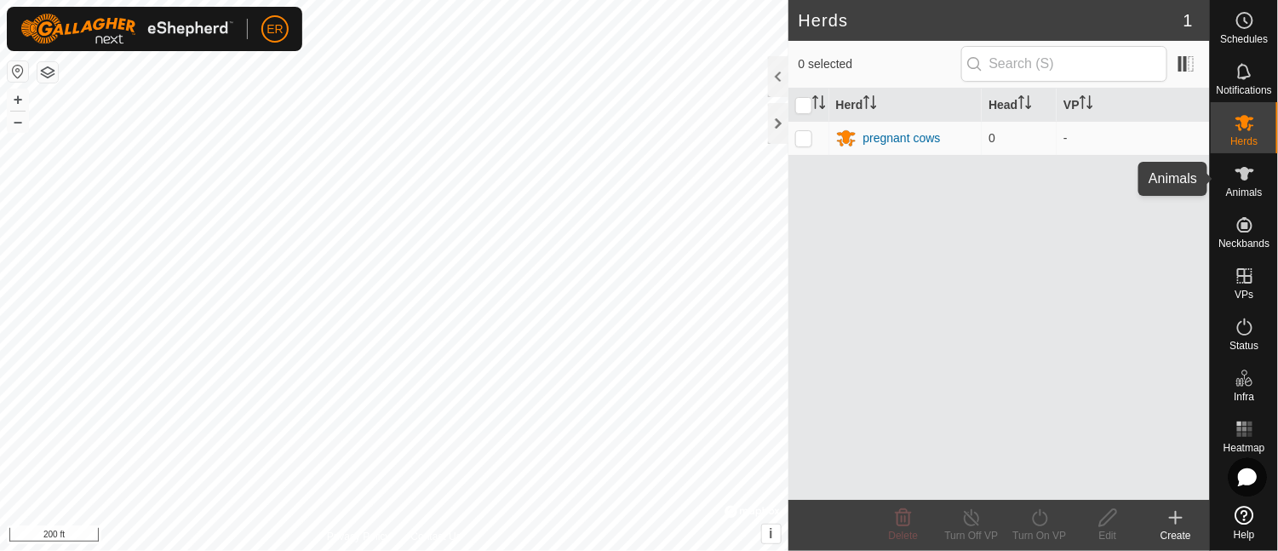
click at [1022, 172] on icon at bounding box center [1245, 174] width 19 height 14
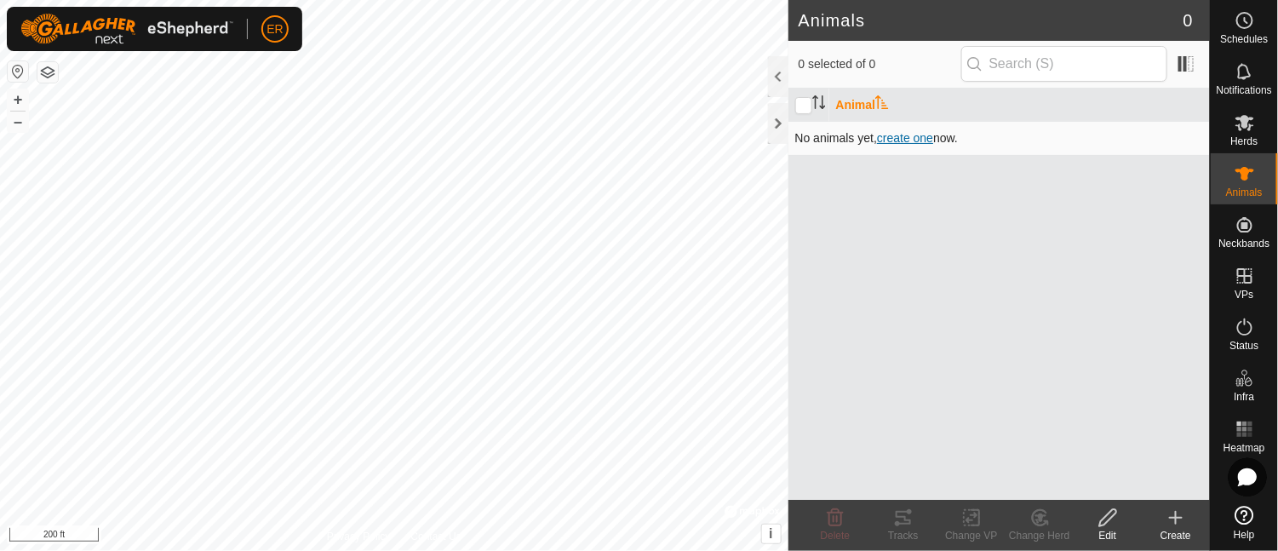
click at [915, 135] on span "create one" at bounding box center [905, 138] width 56 height 14
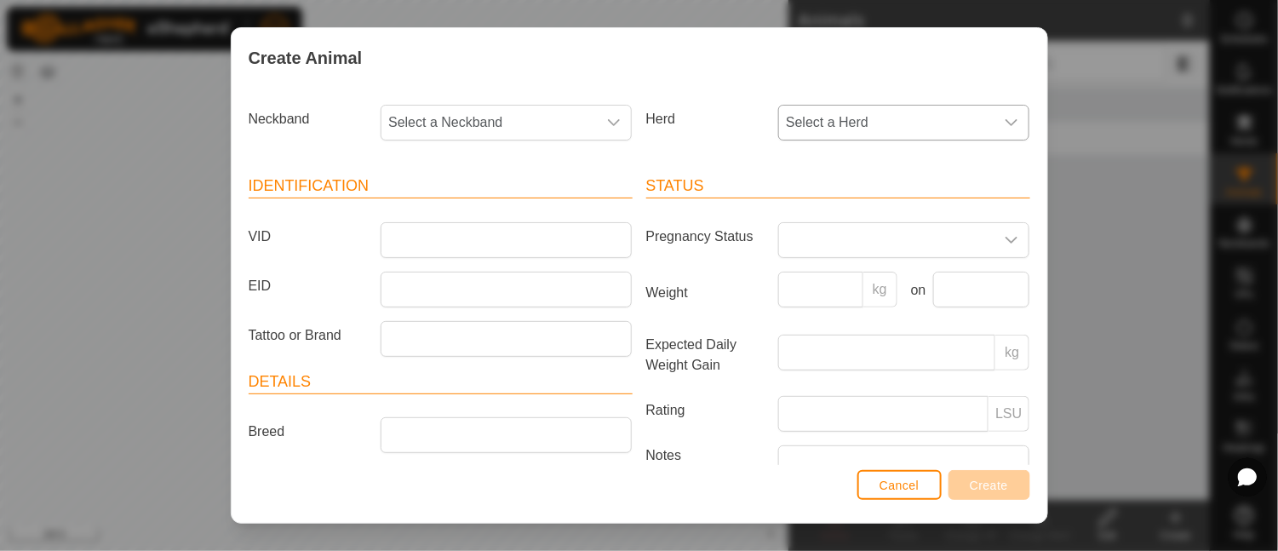
click at [1005, 122] on icon "dropdown trigger" at bounding box center [1012, 123] width 14 height 14
